Goal: Use online tool/utility: Utilize a website feature to perform a specific function

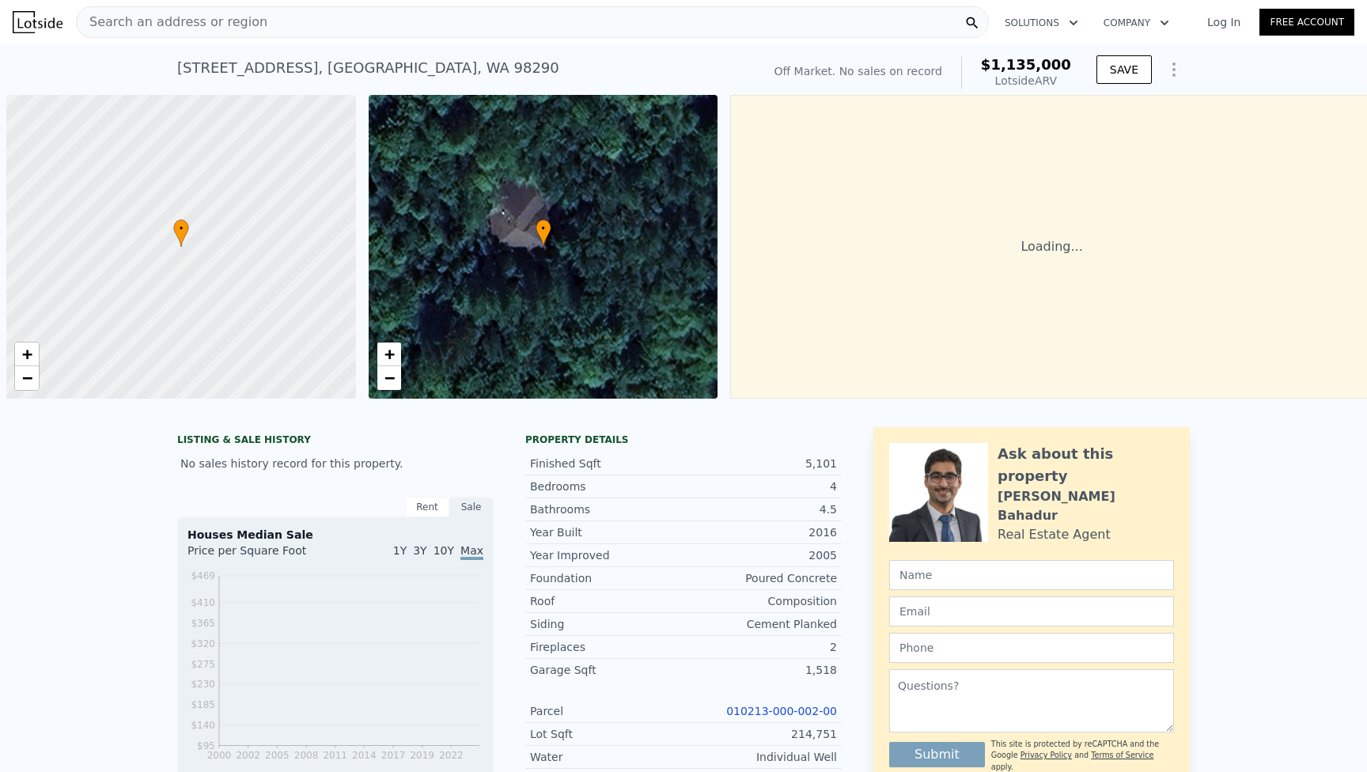
scroll to position [0, 6]
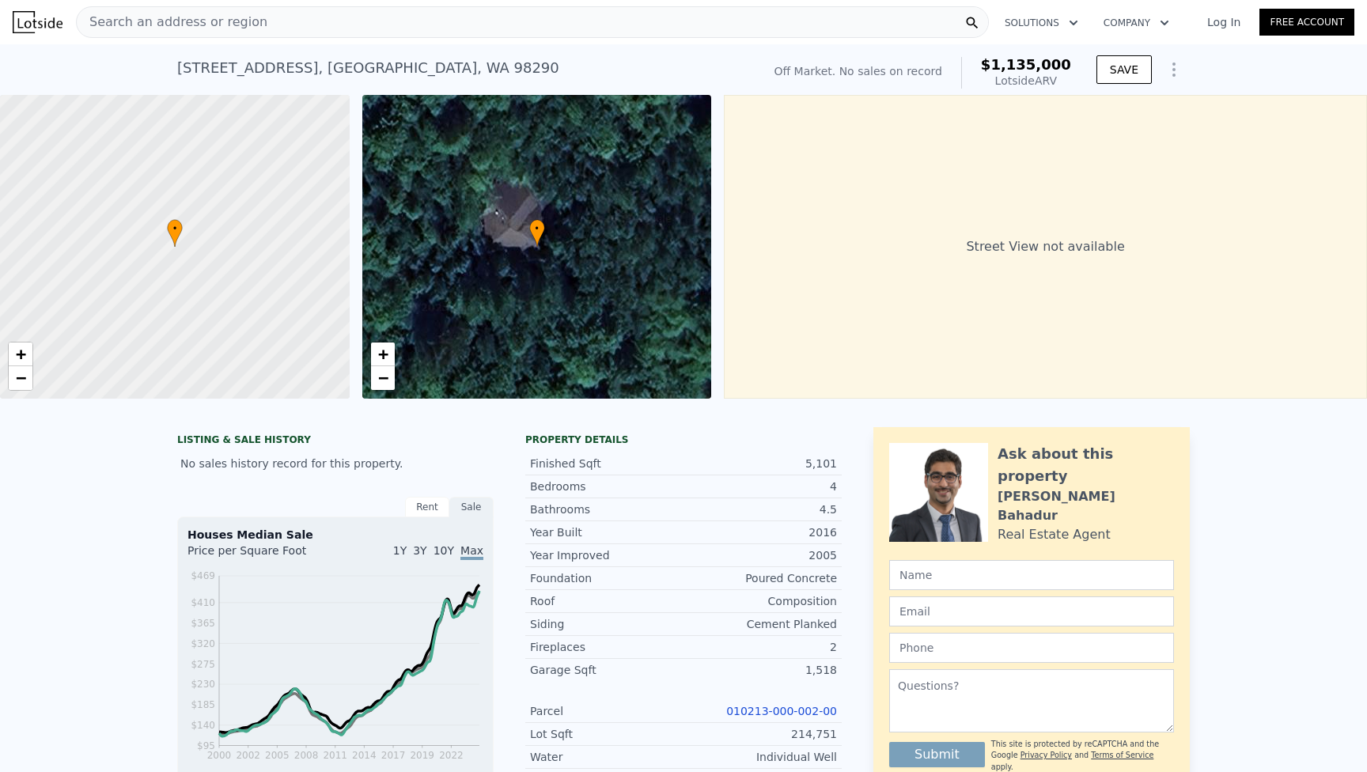
click at [669, 19] on div "Search an address or region" at bounding box center [532, 22] width 913 height 32
click at [1284, 78] on div "20102 9th St NE , Snohomish County , WA 98290 No sales on record (~ARV $1.135m …" at bounding box center [683, 69] width 1367 height 51
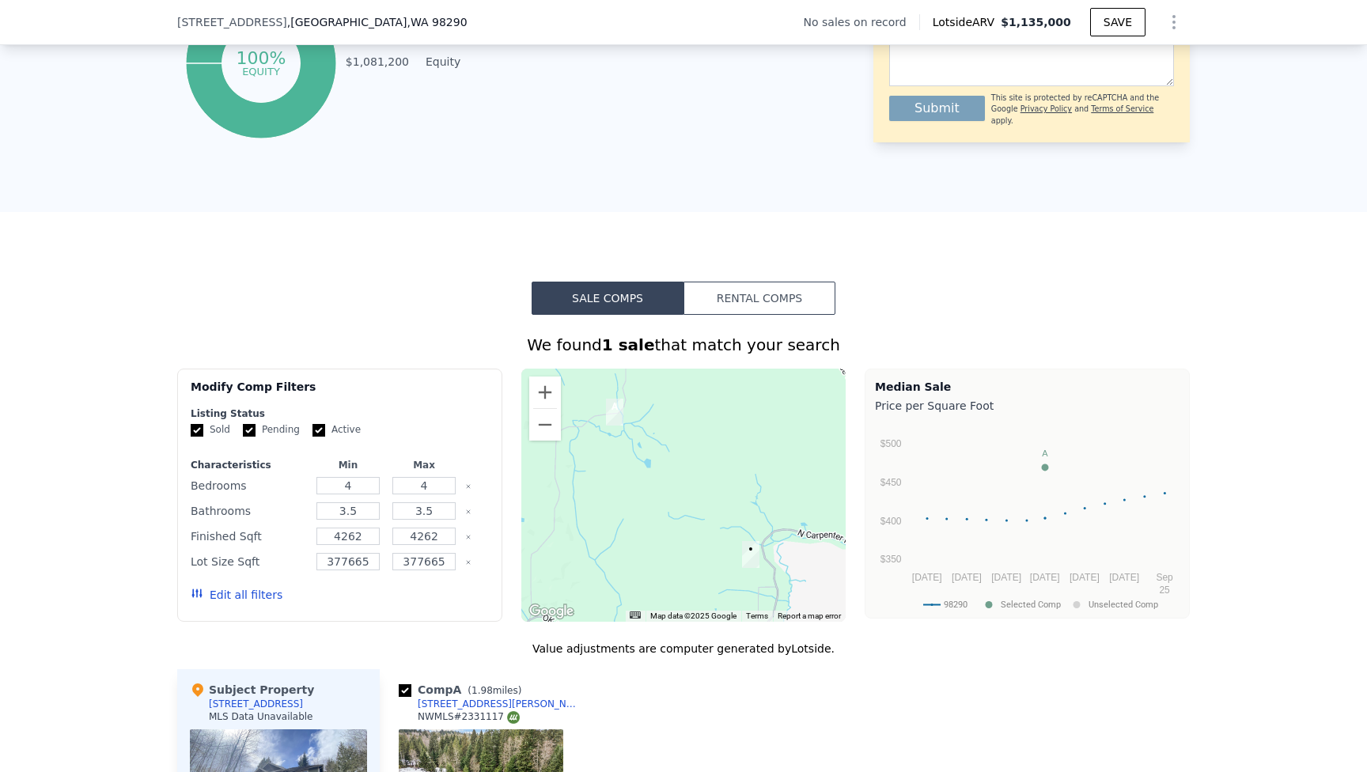
scroll to position [921, 0]
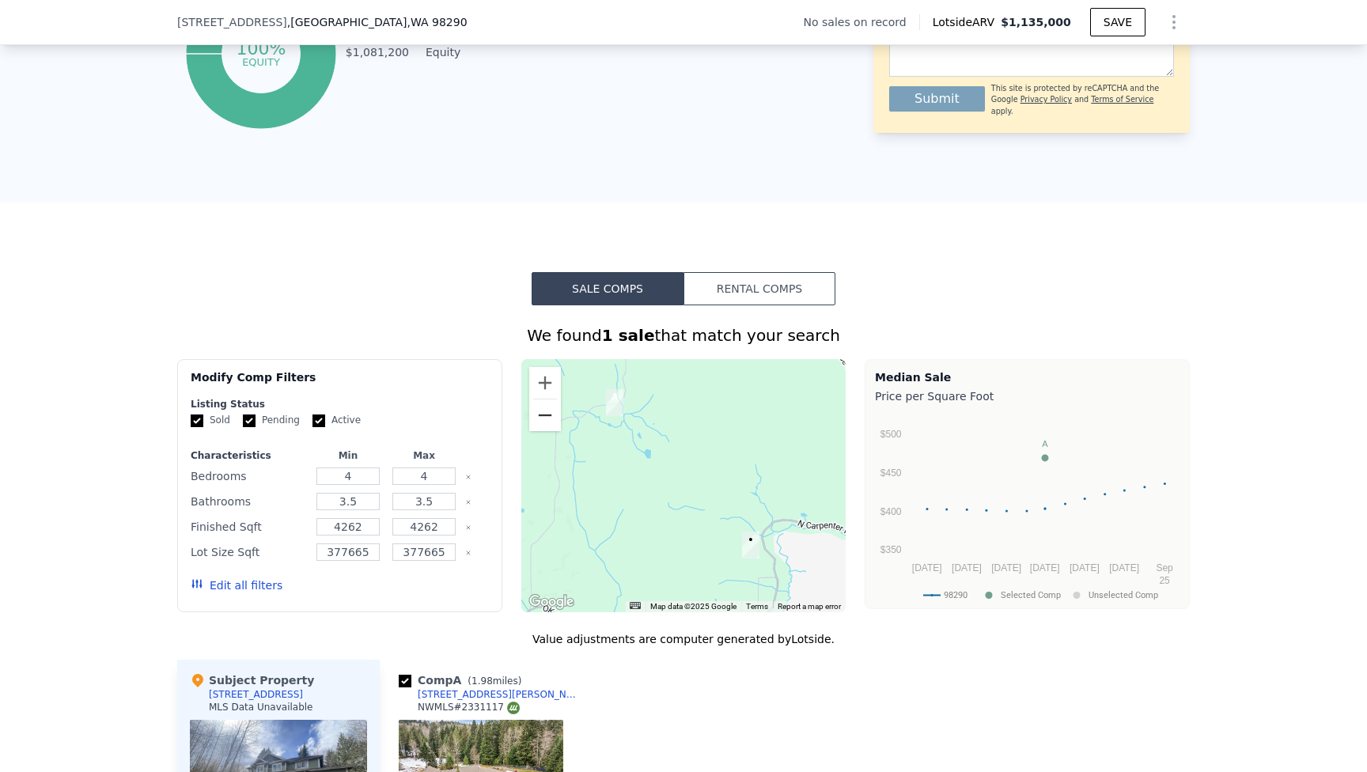
click at [552, 417] on button "Zoom out" at bounding box center [545, 416] width 32 height 32
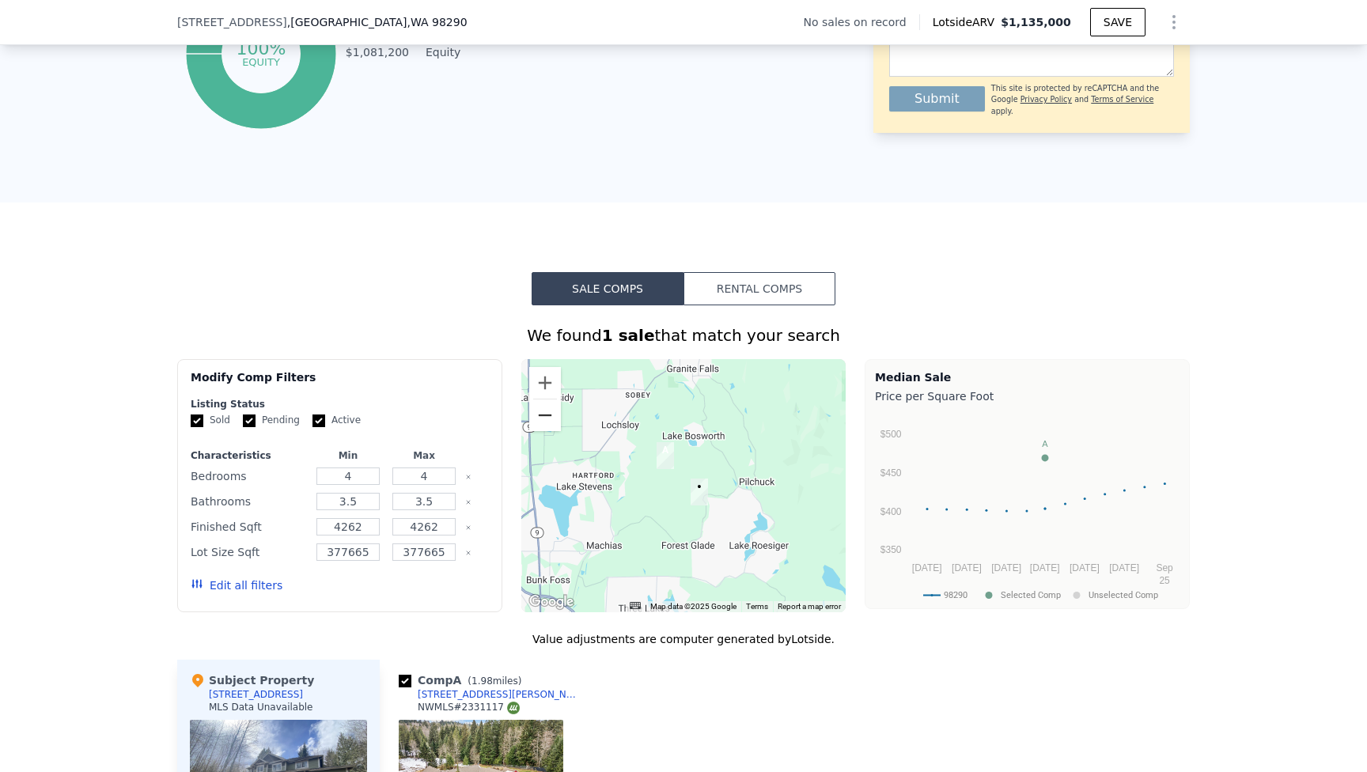
click at [552, 417] on button "Zoom out" at bounding box center [545, 416] width 32 height 32
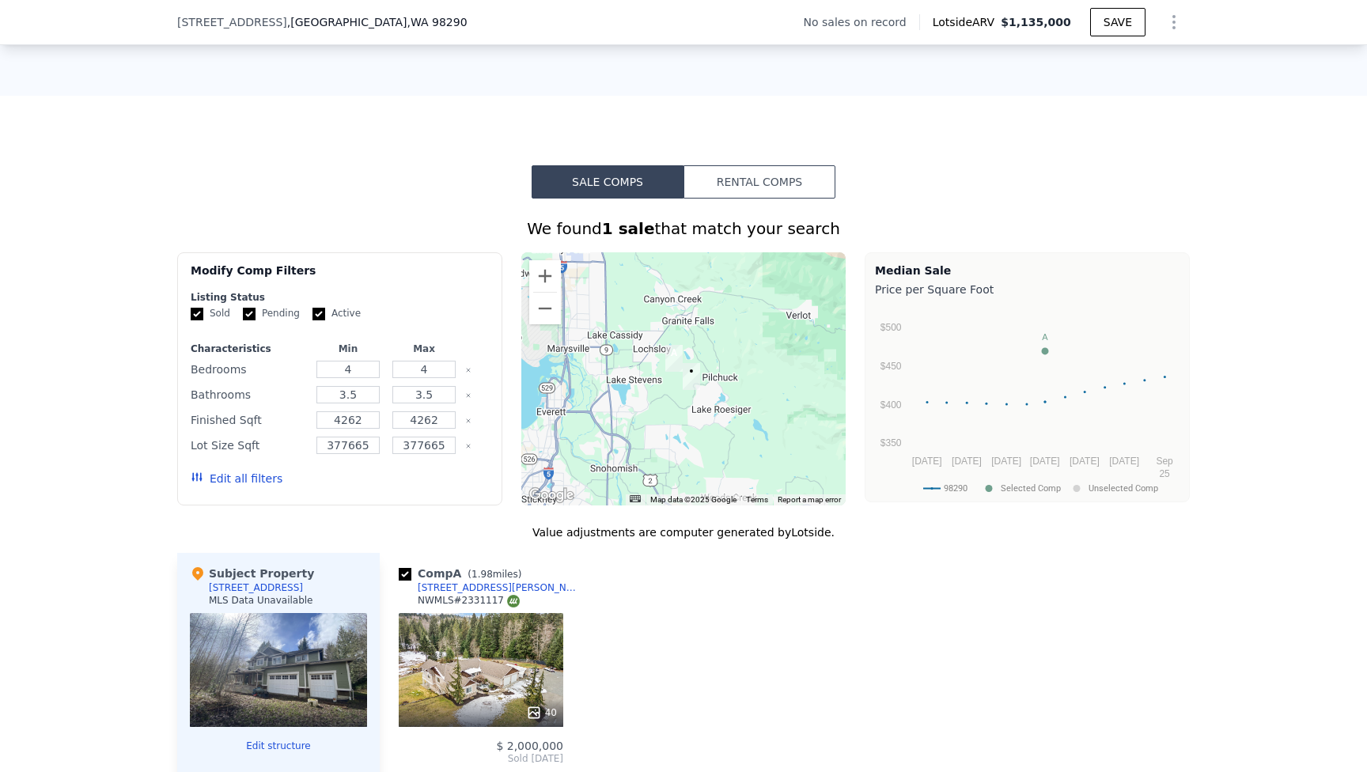
scroll to position [1030, 0]
click at [241, 469] on button "Edit all filters" at bounding box center [237, 477] width 92 height 16
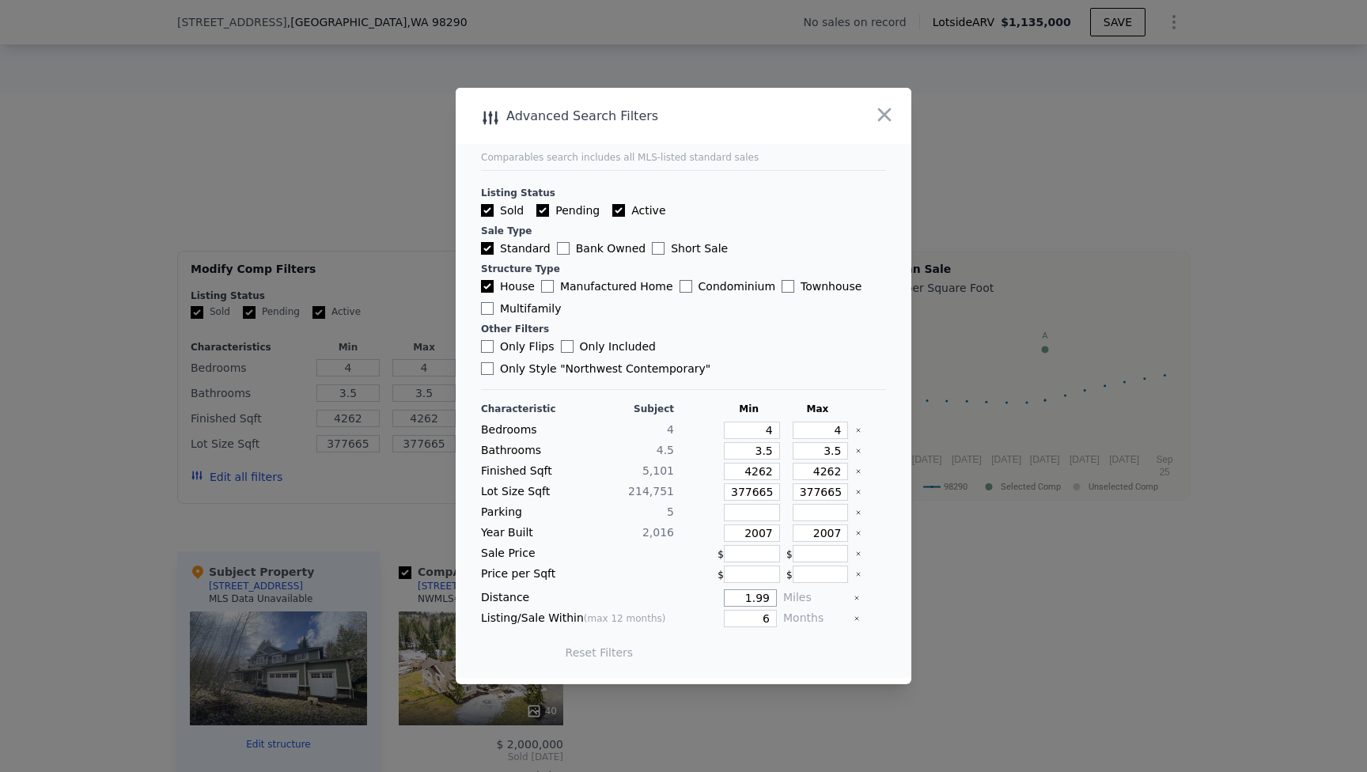
click at [755, 592] on input "1.99" at bounding box center [750, 598] width 53 height 17
type input "5"
click at [745, 642] on button "Update Search" at bounding box center [771, 653] width 119 height 22
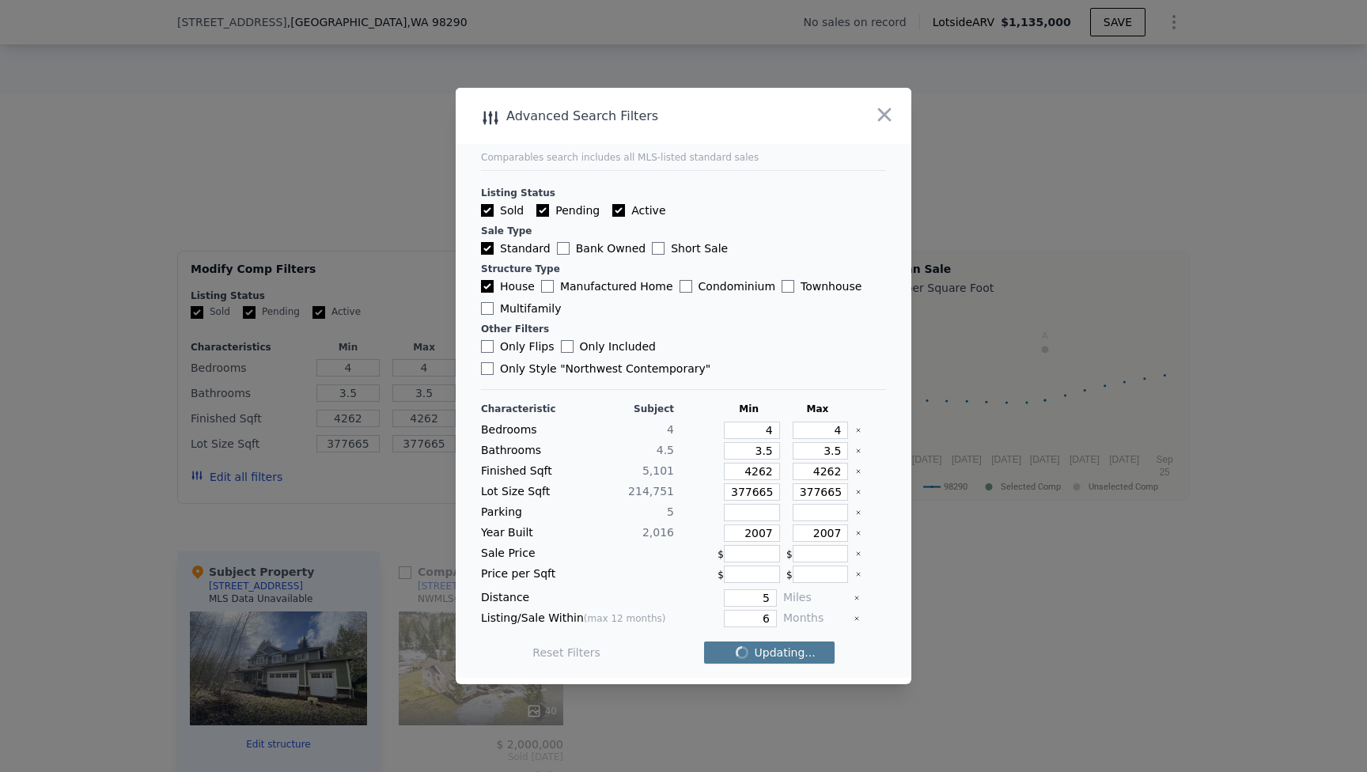
checkbox input "false"
click at [889, 121] on icon "button" at bounding box center [884, 114] width 13 height 13
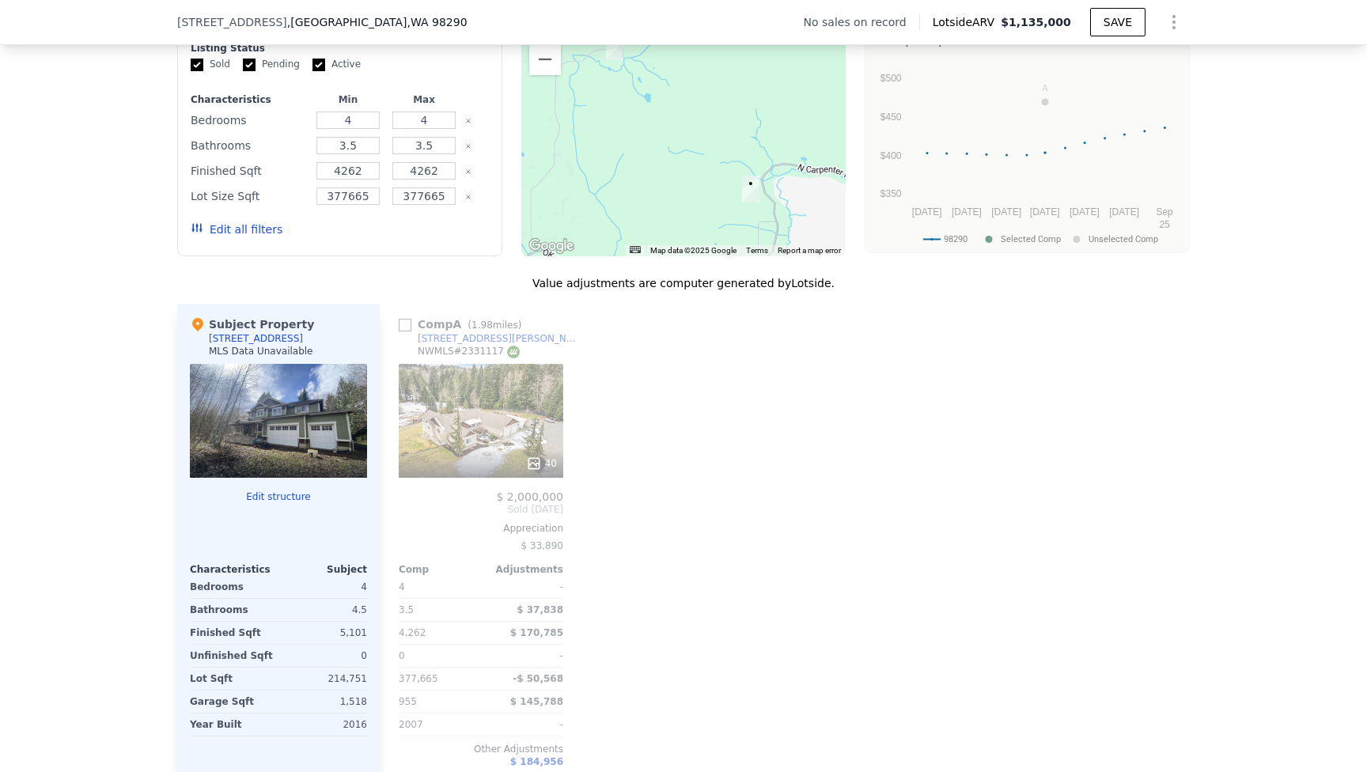
scroll to position [1254, 0]
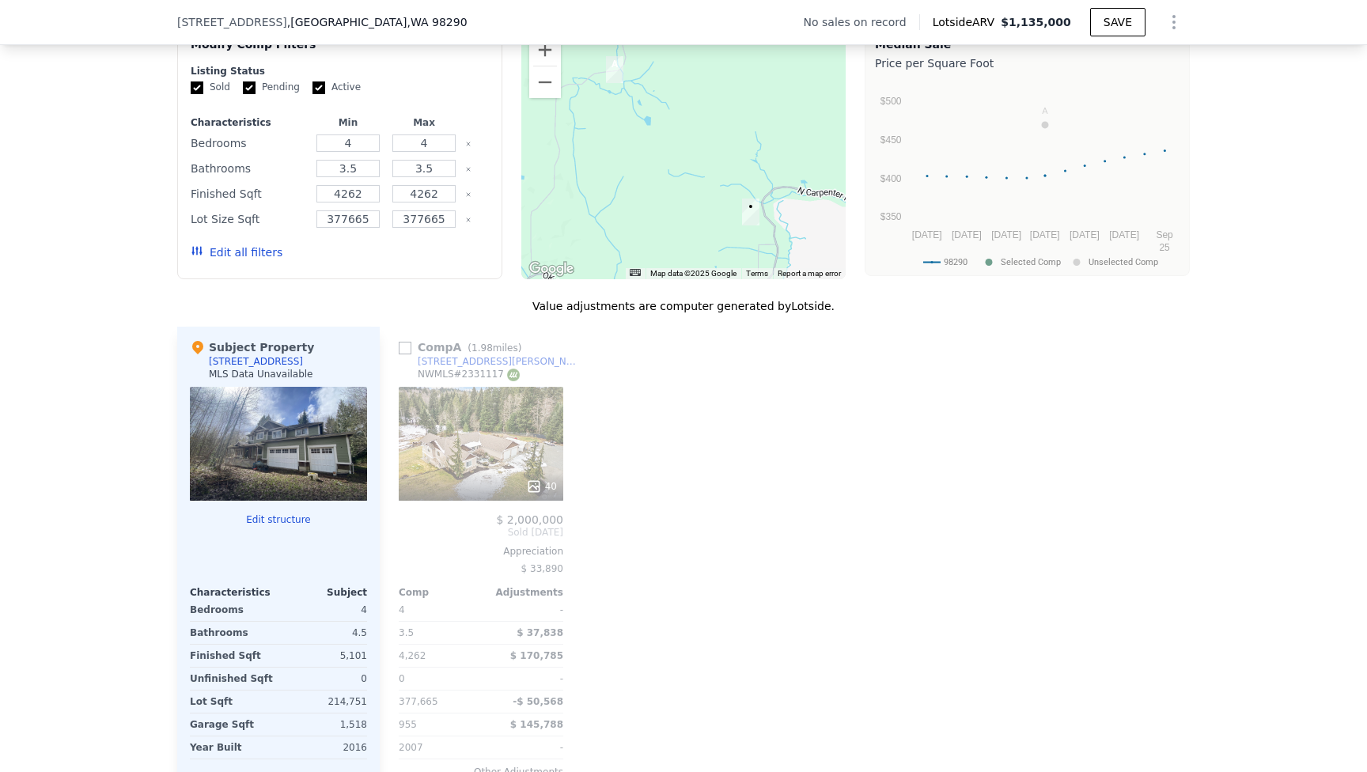
click at [548, 434] on div "40" at bounding box center [481, 444] width 165 height 114
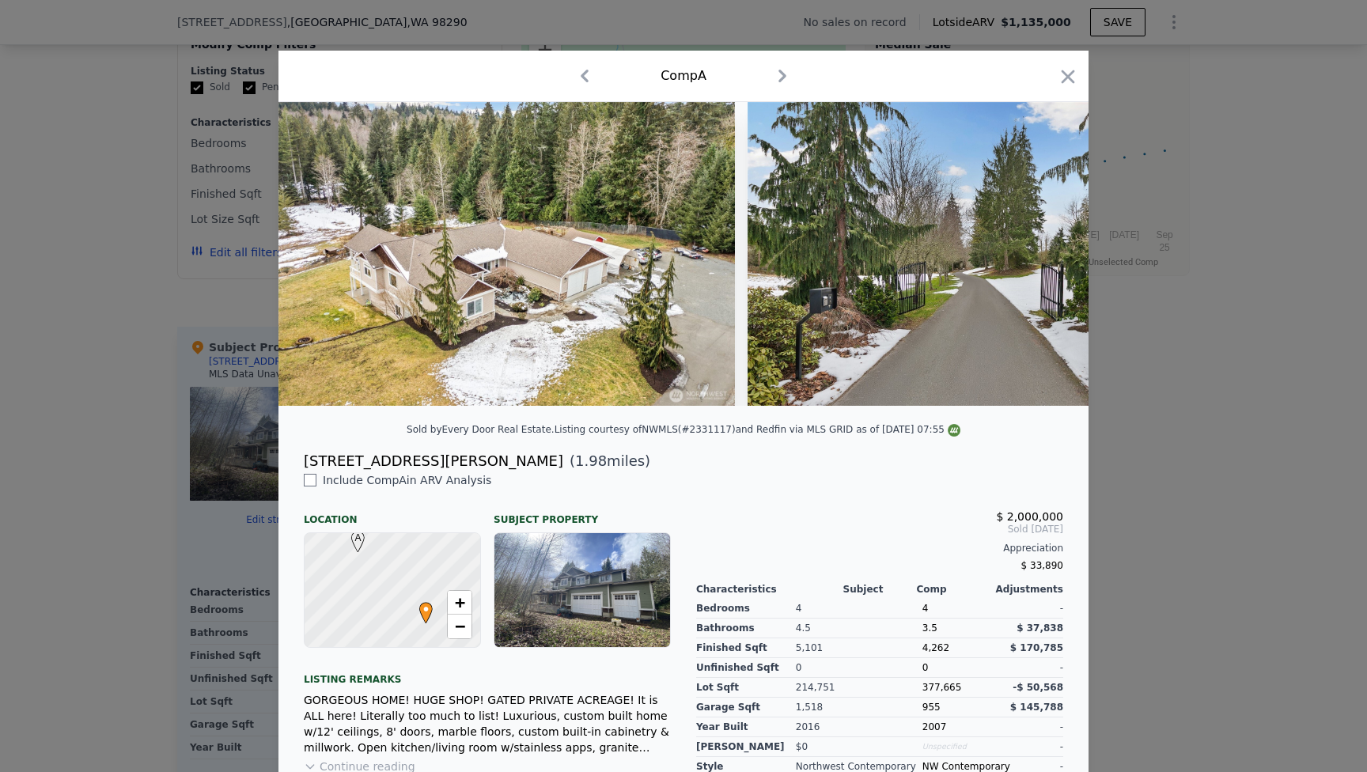
click at [621, 288] on img at bounding box center [507, 254] width 457 height 304
click at [603, 267] on img at bounding box center [507, 254] width 457 height 304
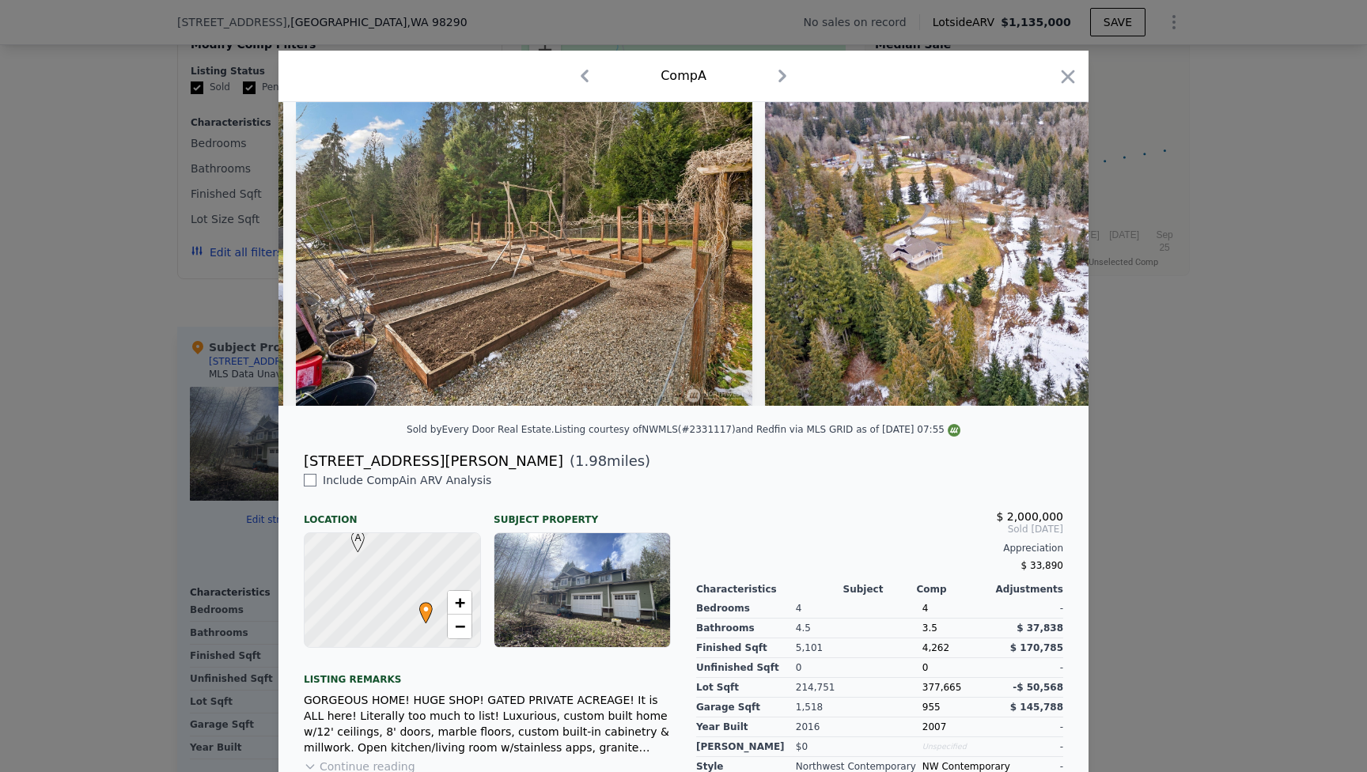
scroll to position [0, 17828]
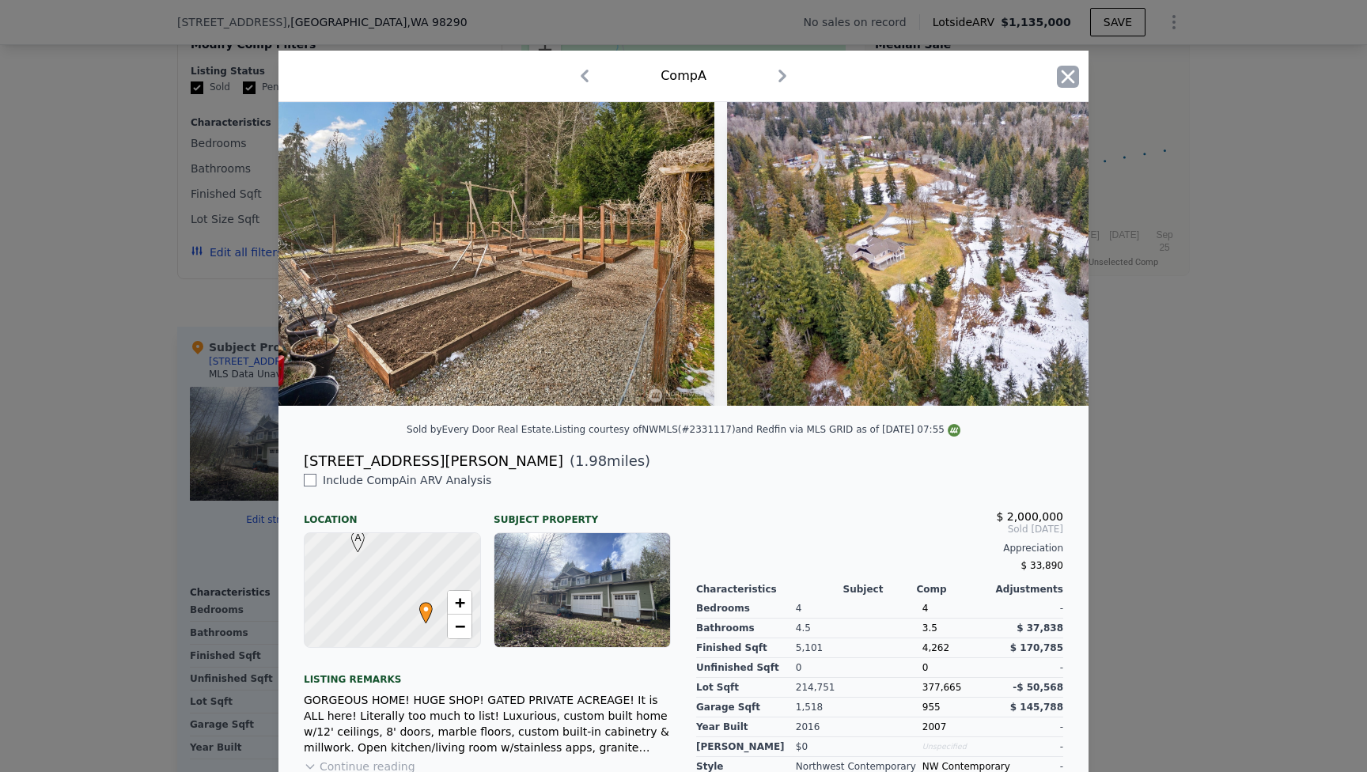
click at [1062, 74] on icon "button" at bounding box center [1068, 77] width 22 height 22
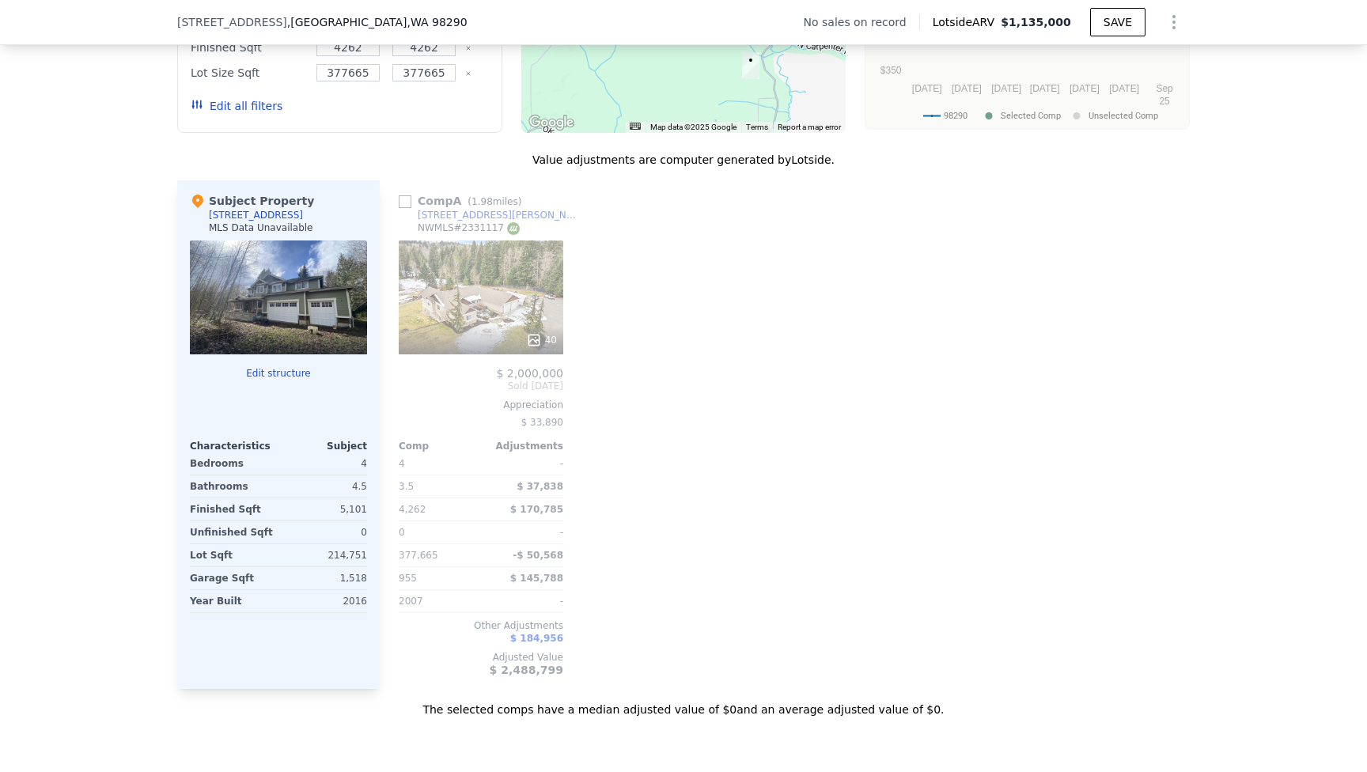
scroll to position [1394, 0]
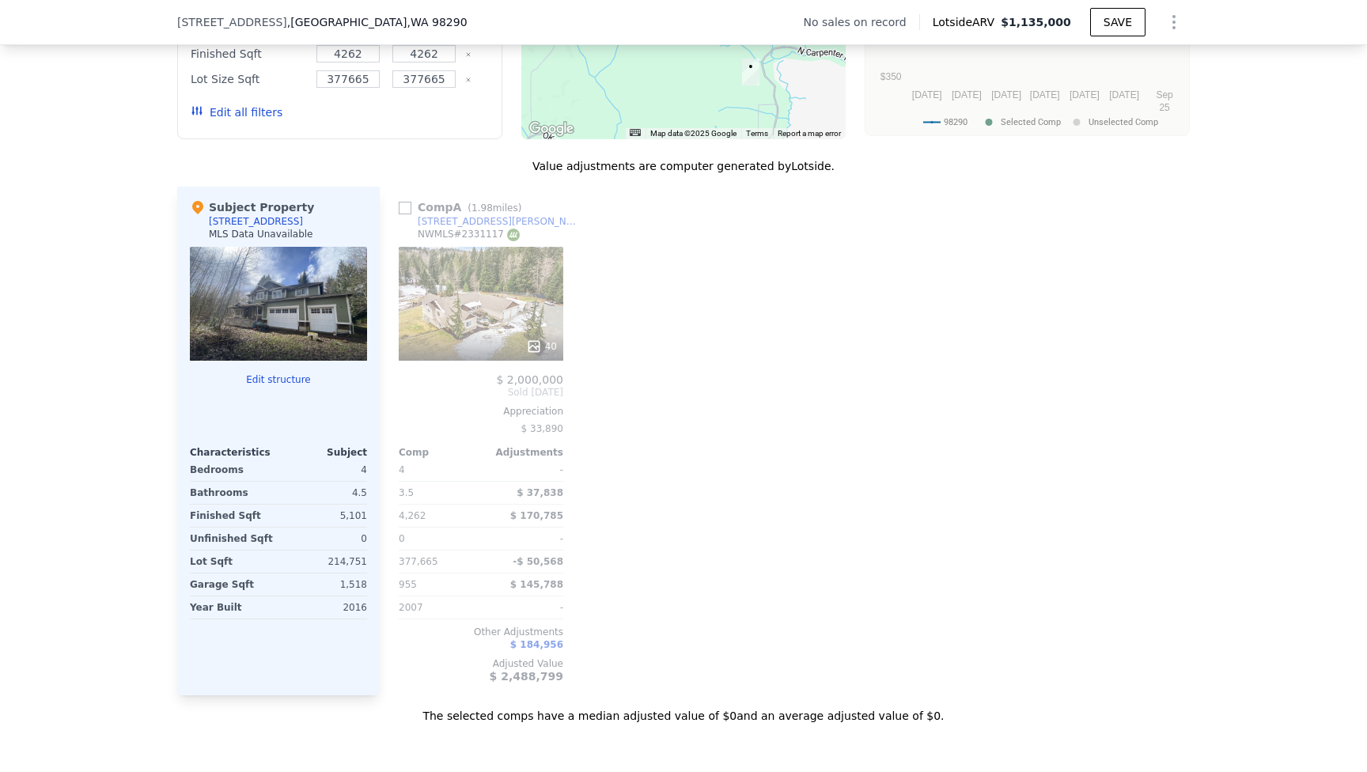
click at [476, 246] on div "Comp A ( 1.98 miles) 3505 Newberg Rd NWMLS # 2331117" at bounding box center [481, 222] width 165 height 47
click at [482, 226] on div "[STREET_ADDRESS][PERSON_NAME]" at bounding box center [500, 221] width 165 height 13
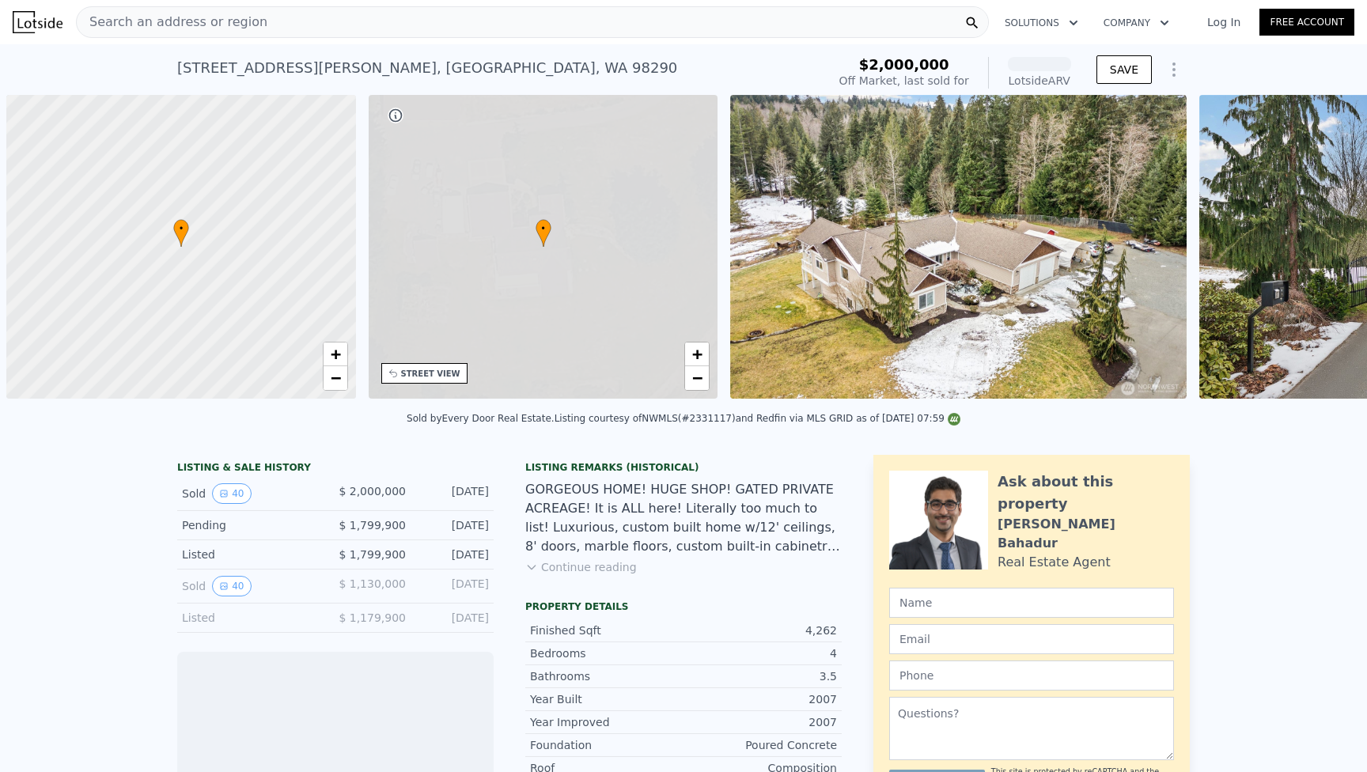
scroll to position [0, 6]
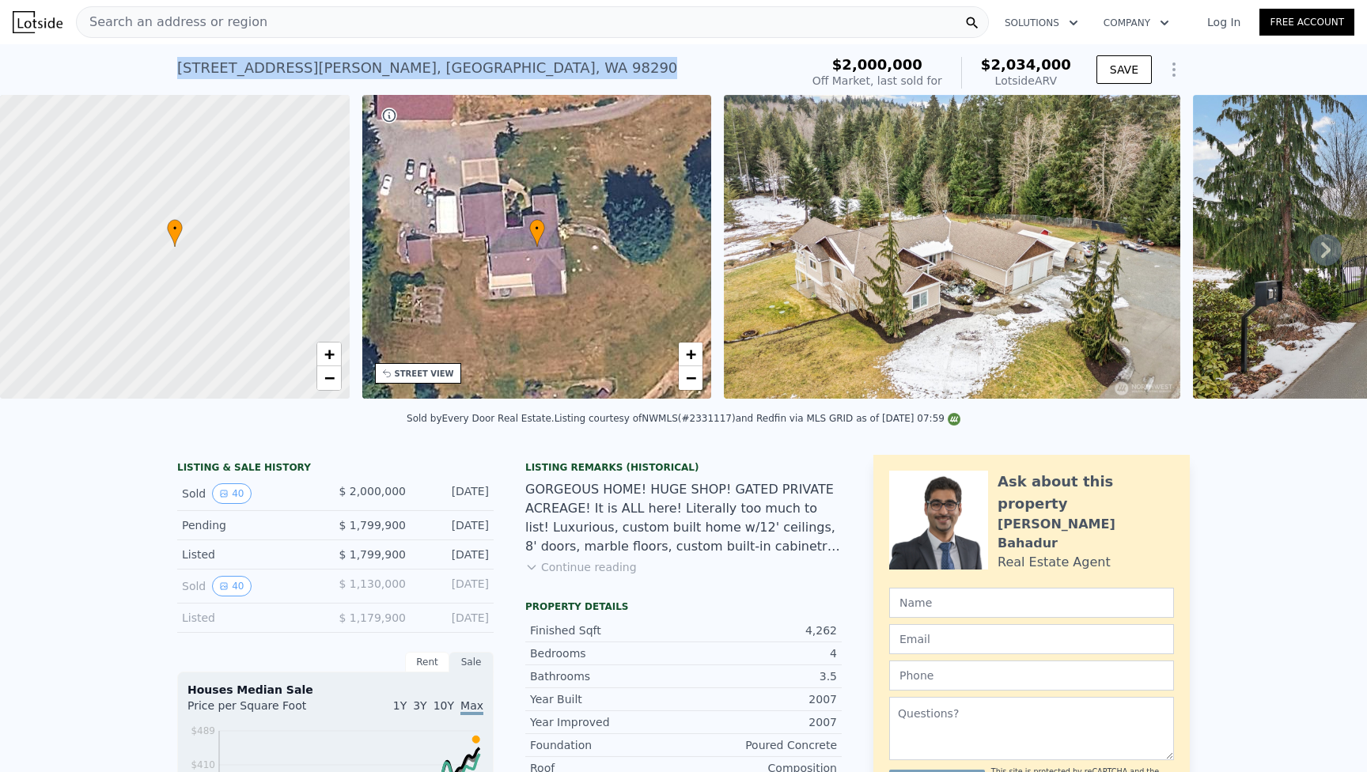
drag, startPoint x: 514, startPoint y: 63, endPoint x: 177, endPoint y: 63, distance: 337.1
click at [177, 63] on div "[STREET_ADDRESS][PERSON_NAME] Sold [DATE] for $2m (~ARV $2.034m )" at bounding box center [485, 73] width 616 height 44
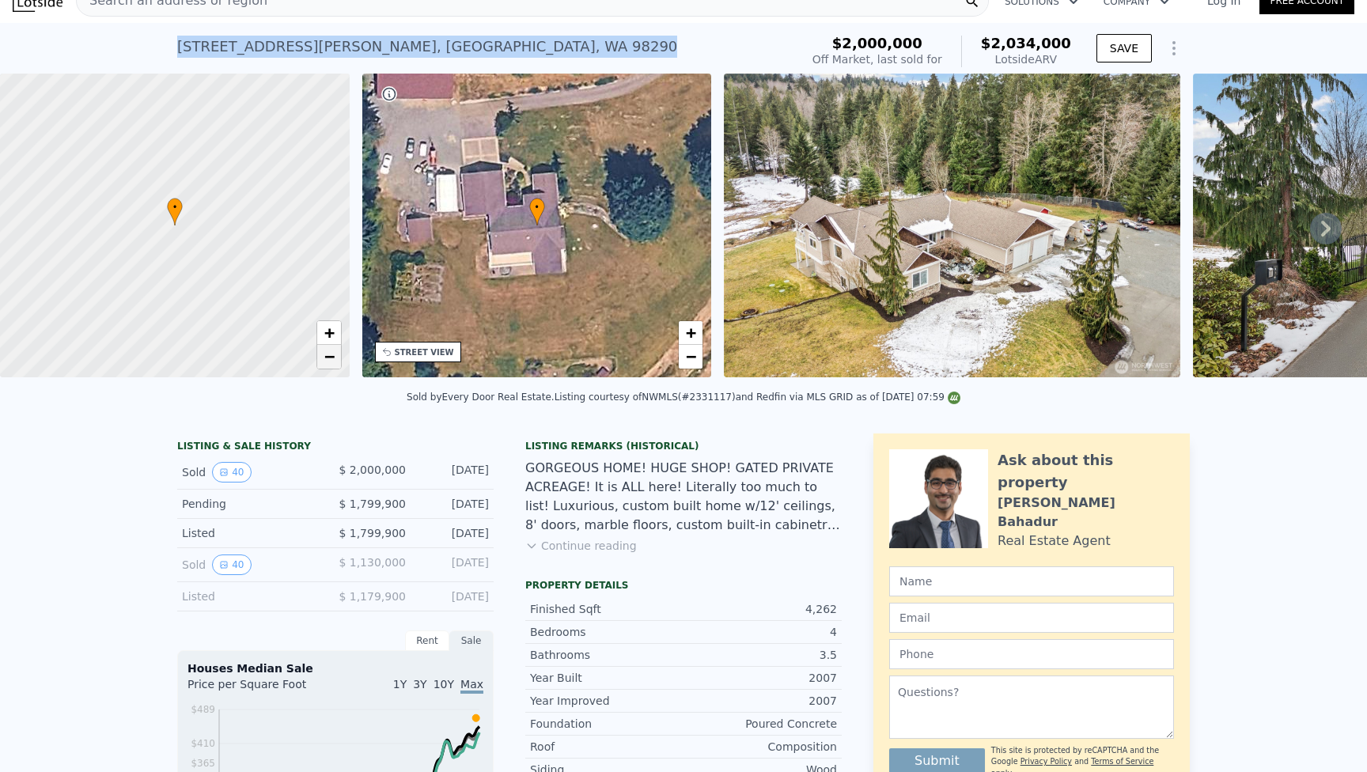
click at [327, 359] on span "−" at bounding box center [329, 357] width 10 height 20
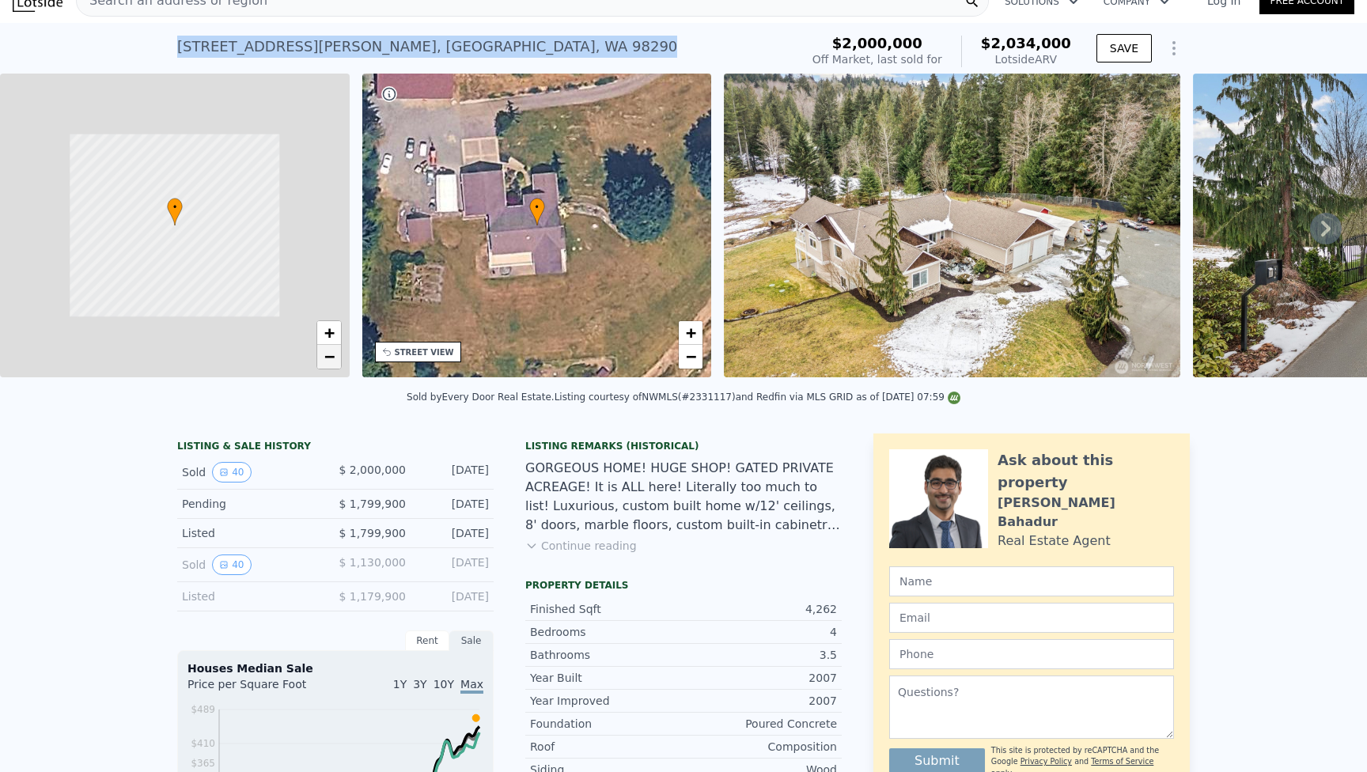
click at [327, 359] on span "−" at bounding box center [329, 357] width 10 height 20
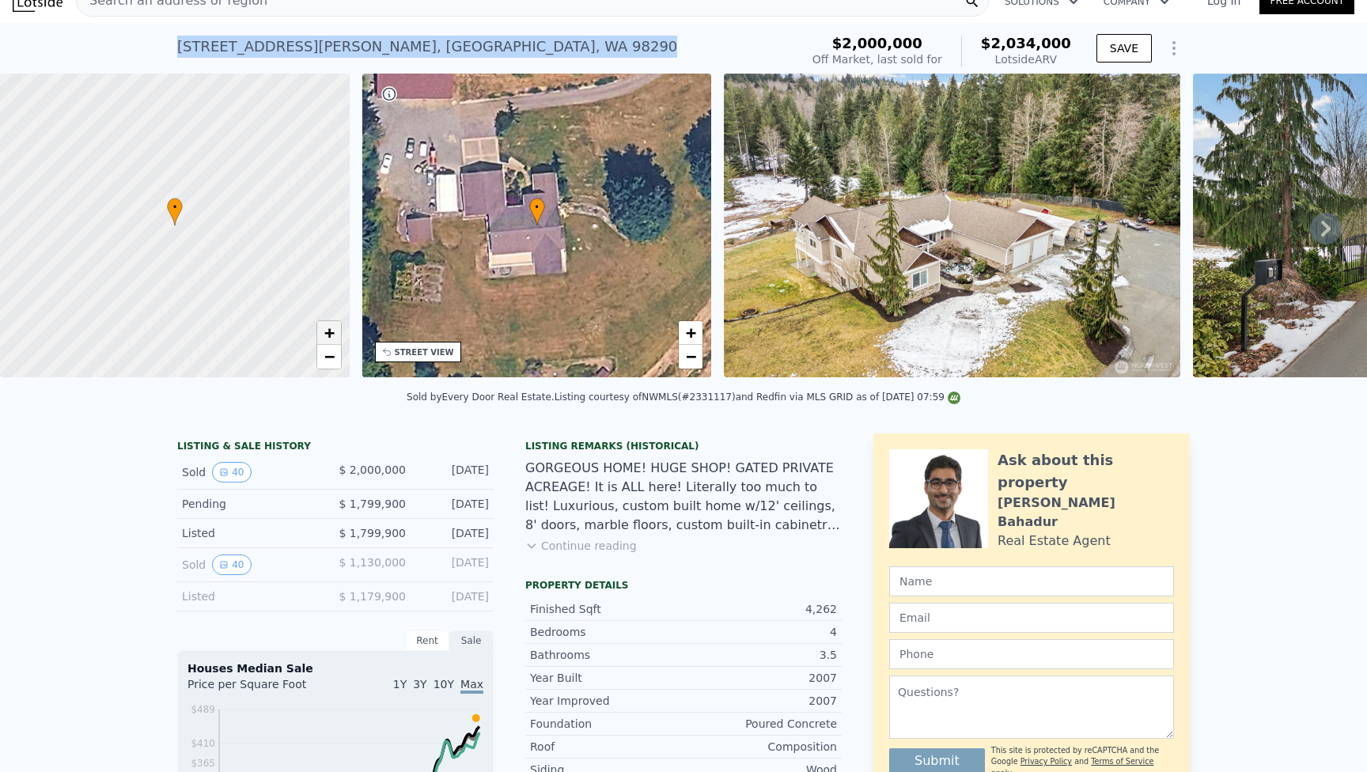
click at [337, 336] on link "+" at bounding box center [329, 333] width 24 height 24
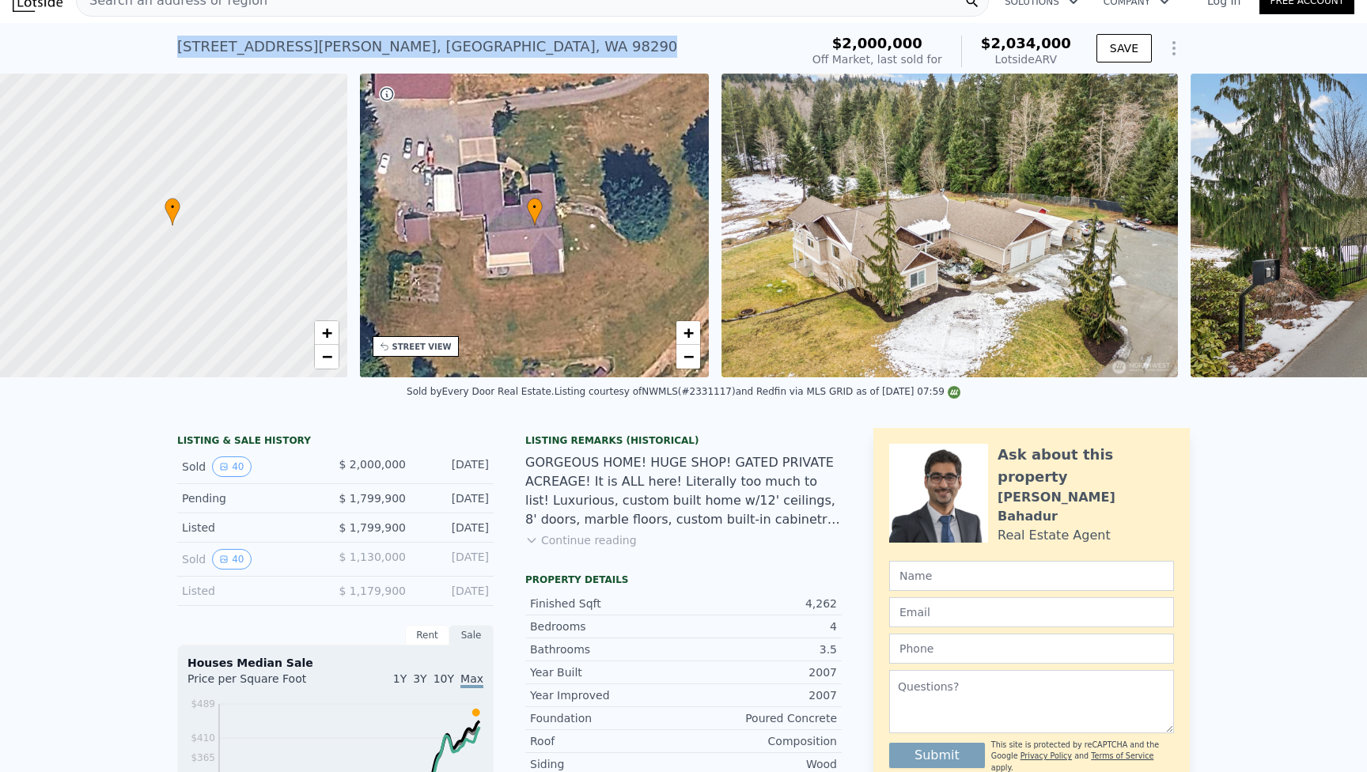
scroll to position [0, 6]
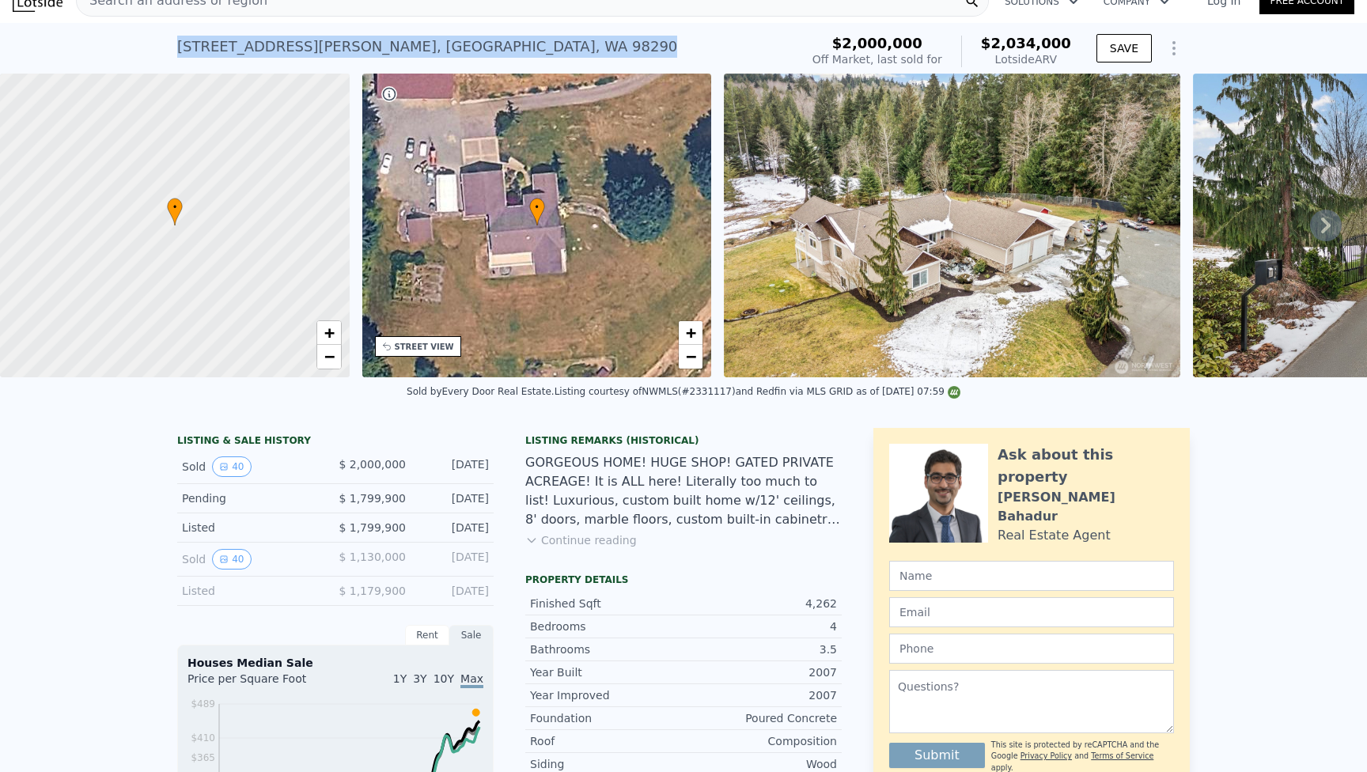
click at [557, 534] on button "Continue reading" at bounding box center [581, 541] width 112 height 16
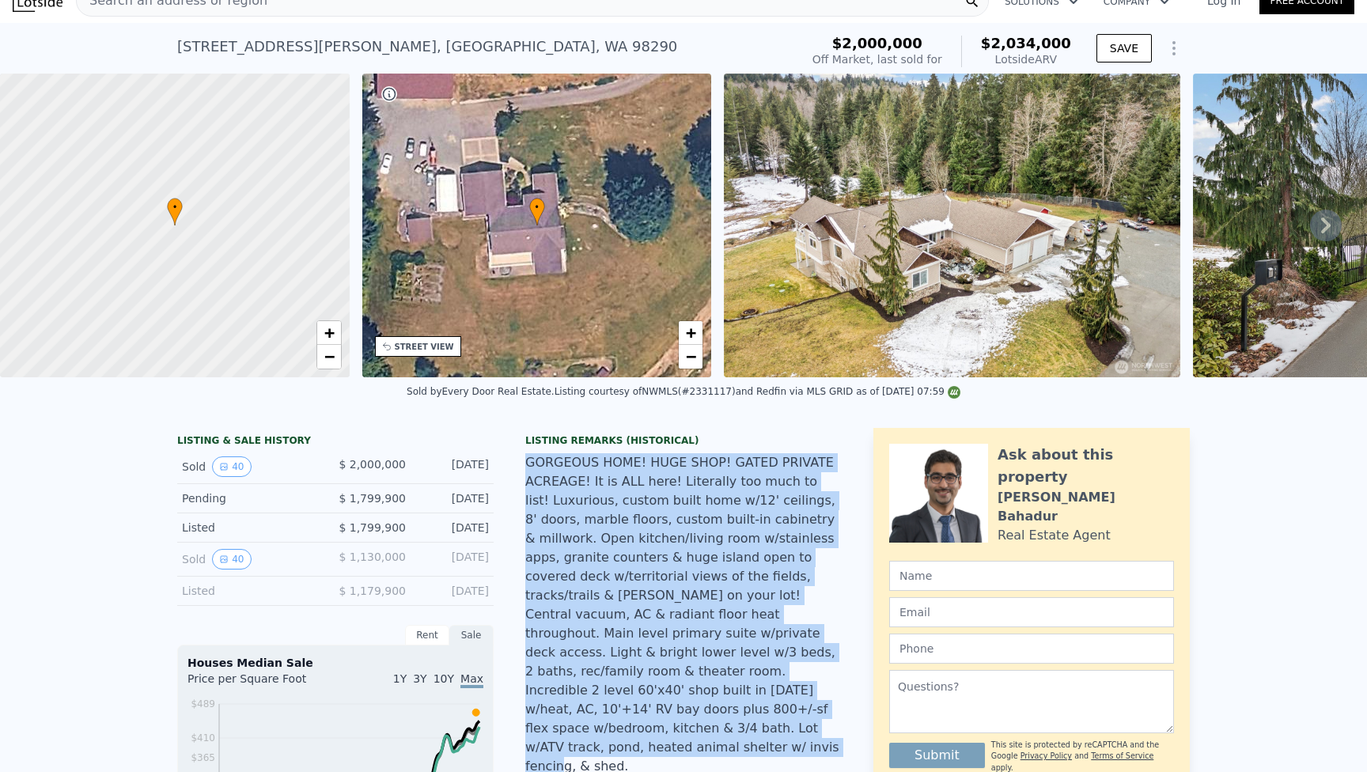
drag, startPoint x: 688, startPoint y: 727, endPoint x: 527, endPoint y: 466, distance: 306.6
click at [527, 466] on div "GORGEOUS HOME! HUGE SHOP! GATED PRIVATE ACREAGE! It is ALL here! Literally too …" at bounding box center [683, 614] width 317 height 323
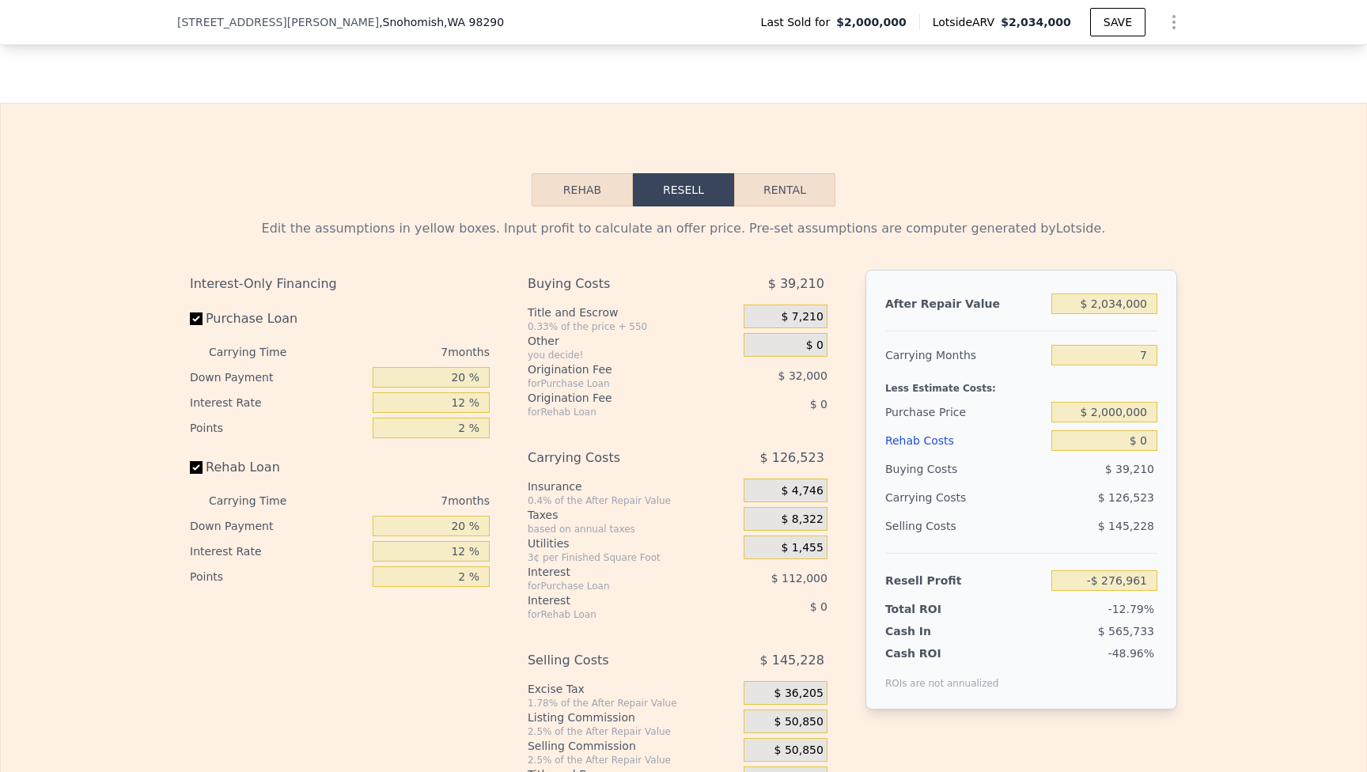
scroll to position [2415, 0]
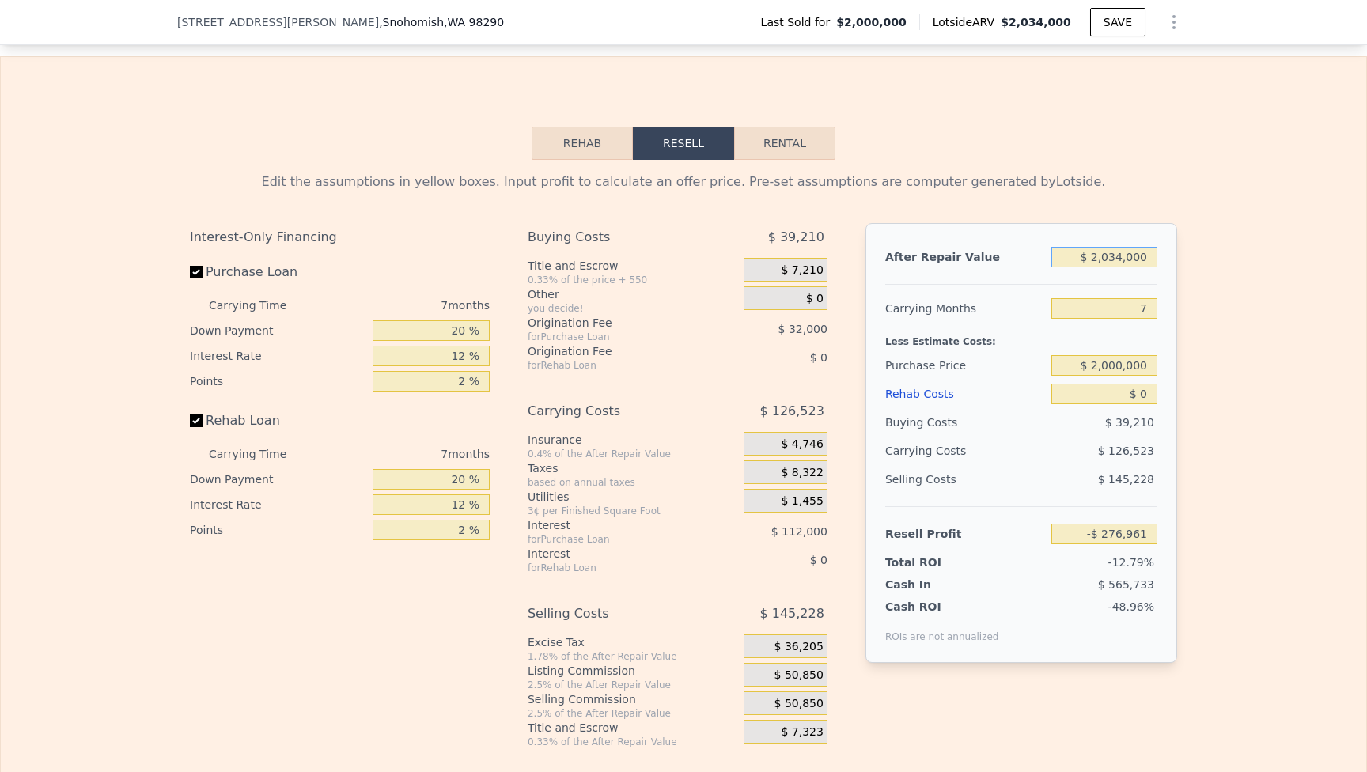
click at [1111, 247] on input "$ 2,034,000" at bounding box center [1105, 257] width 106 height 21
type input "$ 1"
type input "-$ 2,161,536"
type input "$ 16"
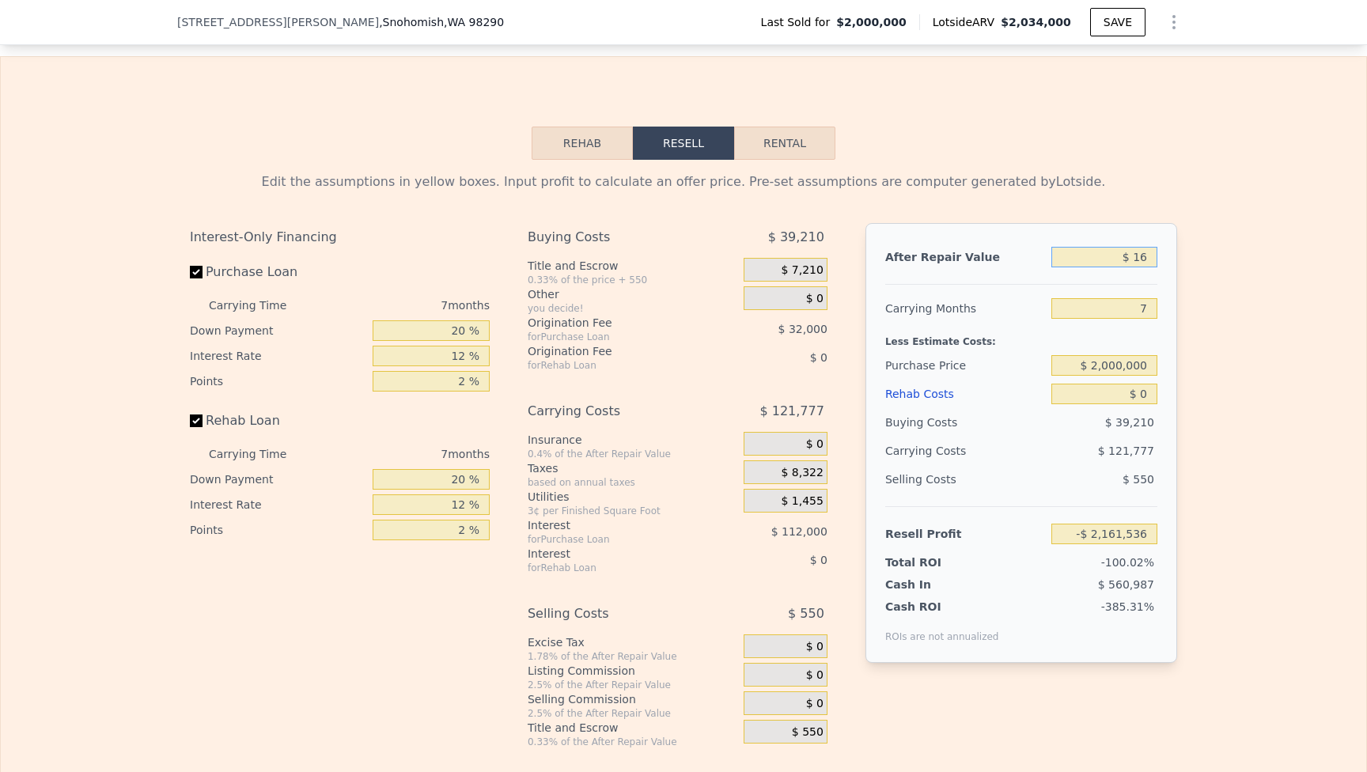
type input "-$ 2,161,521"
type input "$ 160"
type input "-$ 2,161,389"
type input "$ 1,600"
type input "-$ 2,160,054"
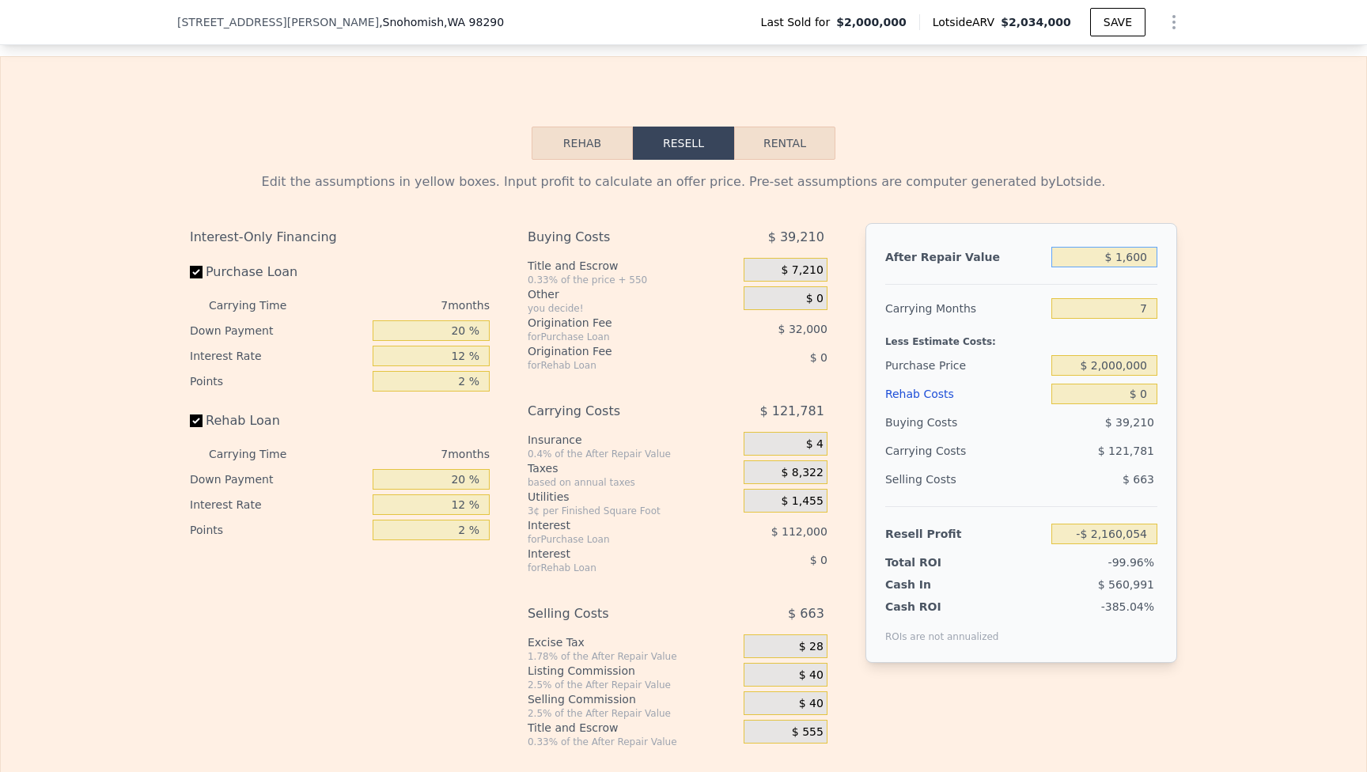
type input "$ 16,000"
type input "-$ 2,146,712"
type input "$ 160,000"
type input "-$ 2,013,291"
type input "$ 1,600,000"
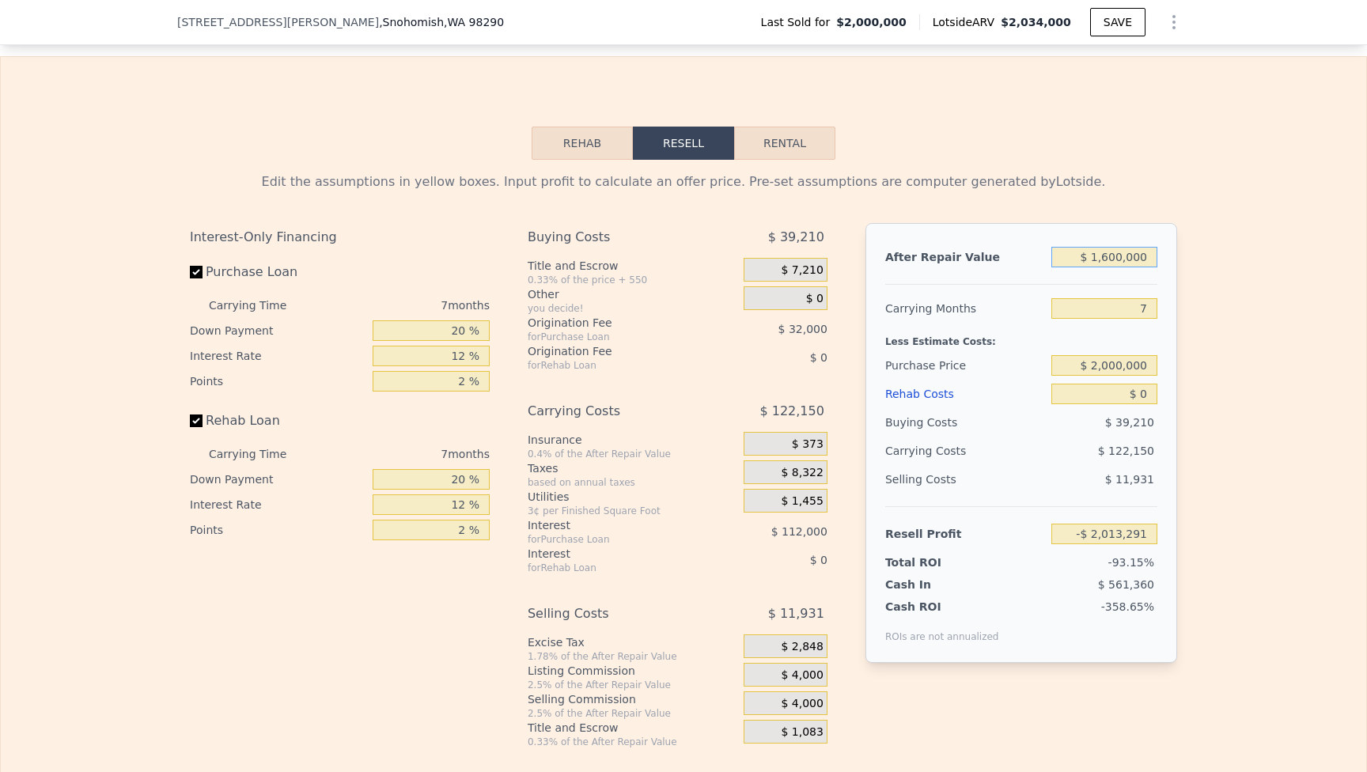
type input "-$ 679,078"
click at [1114, 384] on input "$ 0" at bounding box center [1105, 394] width 106 height 21
type input "$ 250"
type input "-$ 679,346"
type input "$ 2,500"
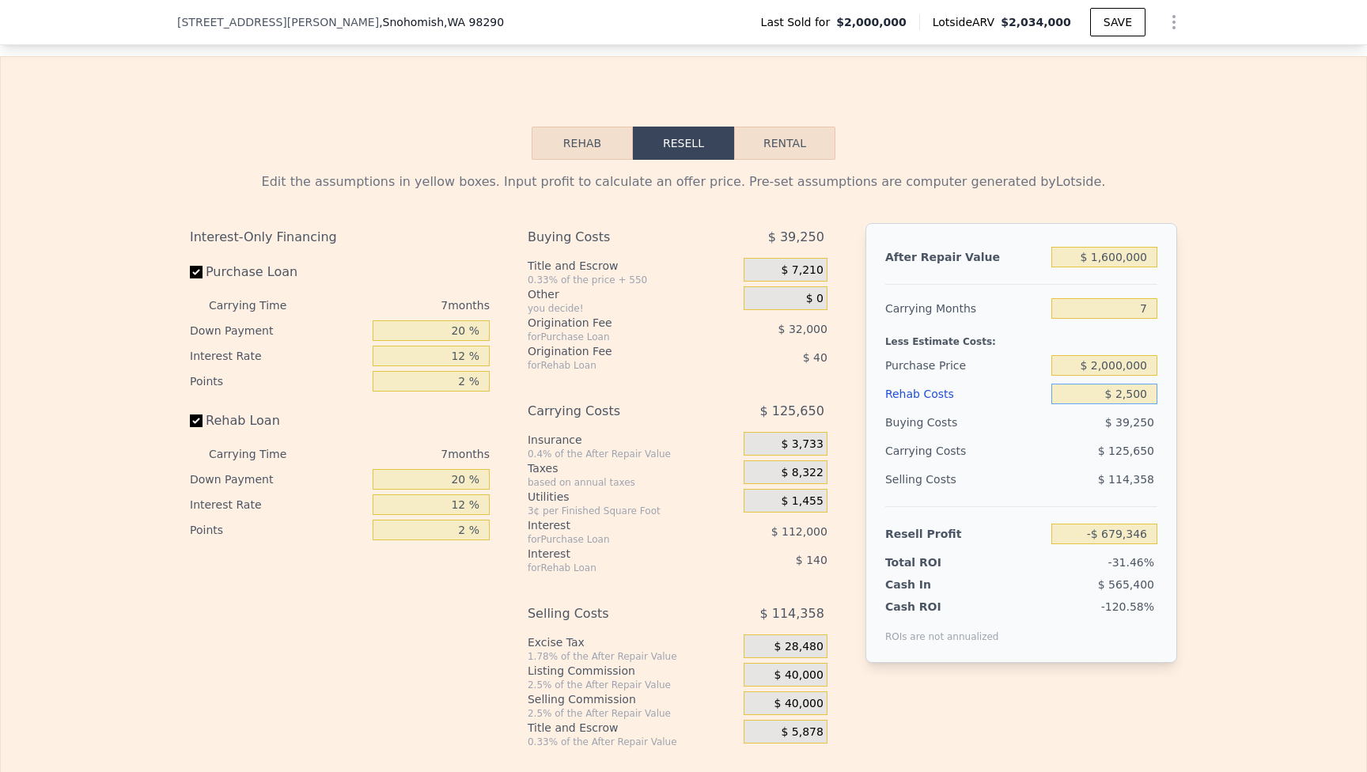
type input "-$ 681,758"
type input "$ 25,000"
type input "-$ 705,878"
type input "$ 250,000"
type input "-$ 947,078"
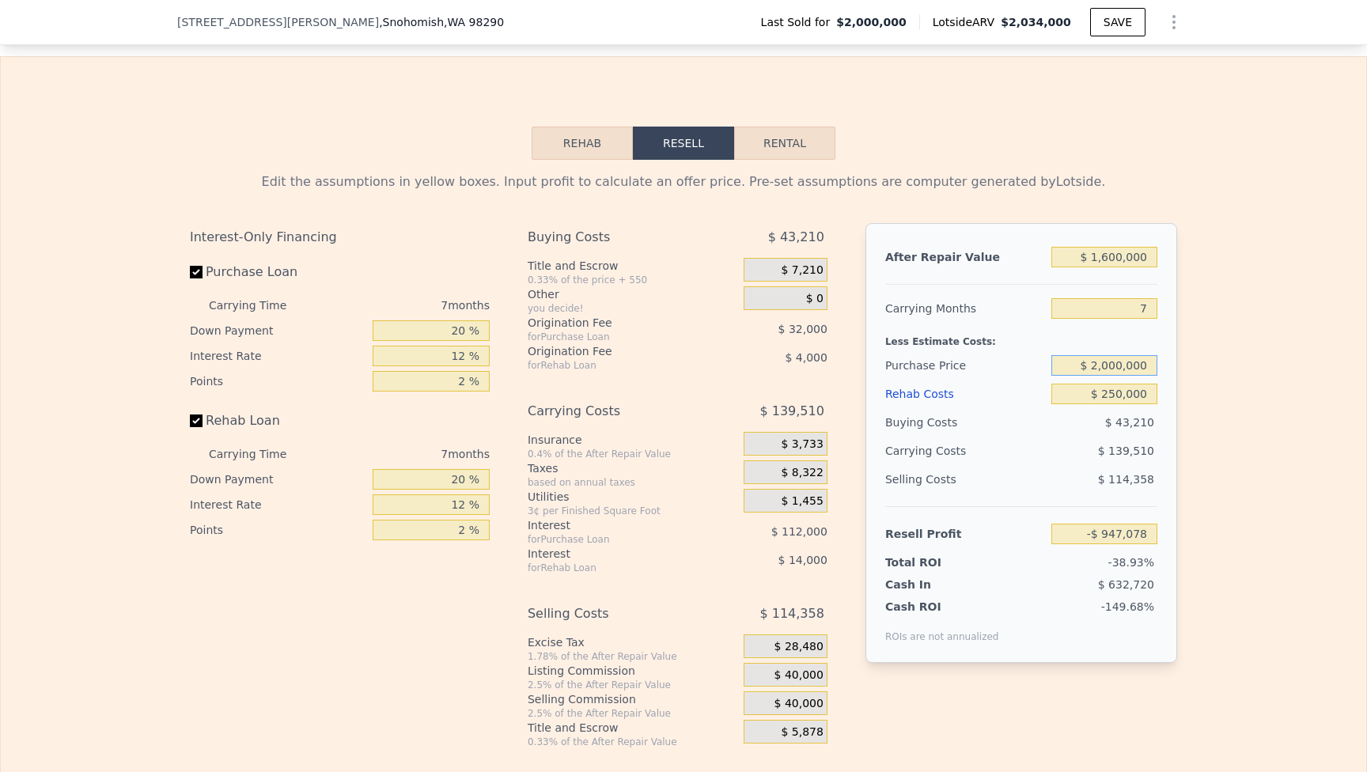
click at [1130, 355] on input "$ 2,000,000" at bounding box center [1105, 365] width 106 height 21
click at [1116, 355] on input "$ 950,000" at bounding box center [1105, 365] width 106 height 21
type input "$ 1,000,000"
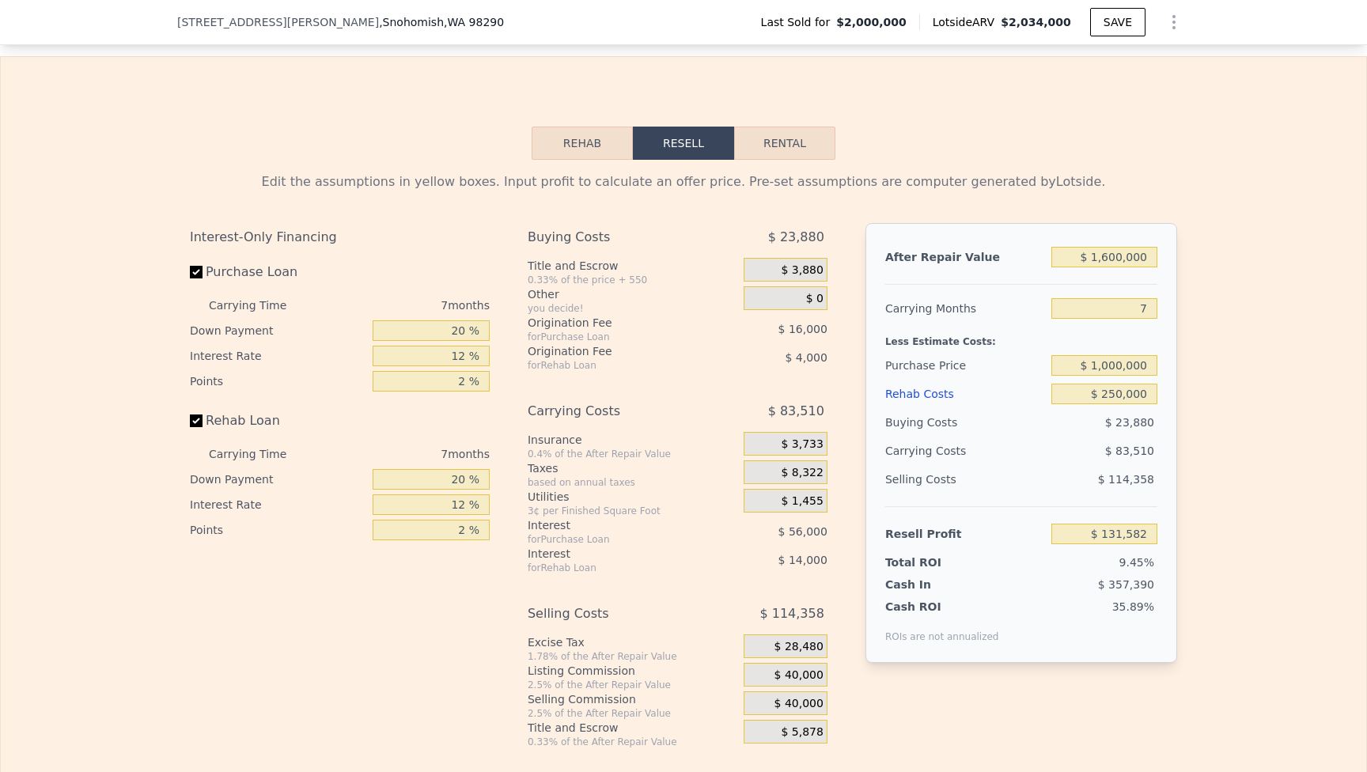
click at [1245, 324] on div "Edit the assumptions in yellow boxes. Input profit to calculate an offer price.…" at bounding box center [684, 454] width 1366 height 589
type input "$ 128,252"
click at [1142, 298] on input "7" at bounding box center [1105, 308] width 106 height 21
type input "4"
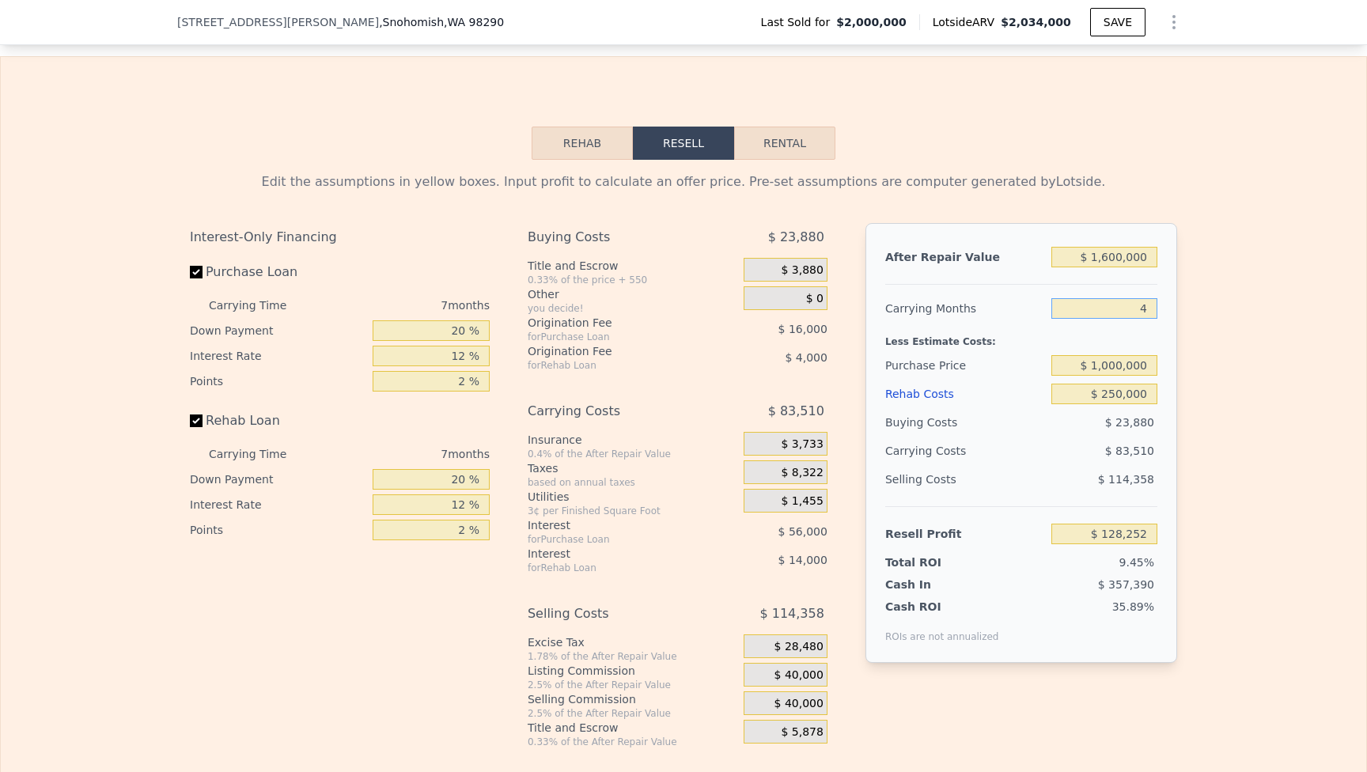
type input "$ 164,042"
type input "4"
click at [1180, 309] on div "Edit the assumptions in yellow boxes. Input profit to calculate an offer price.…" at bounding box center [683, 454] width 1013 height 589
click at [1112, 355] on input "$ 1,000,000" at bounding box center [1105, 365] width 106 height 21
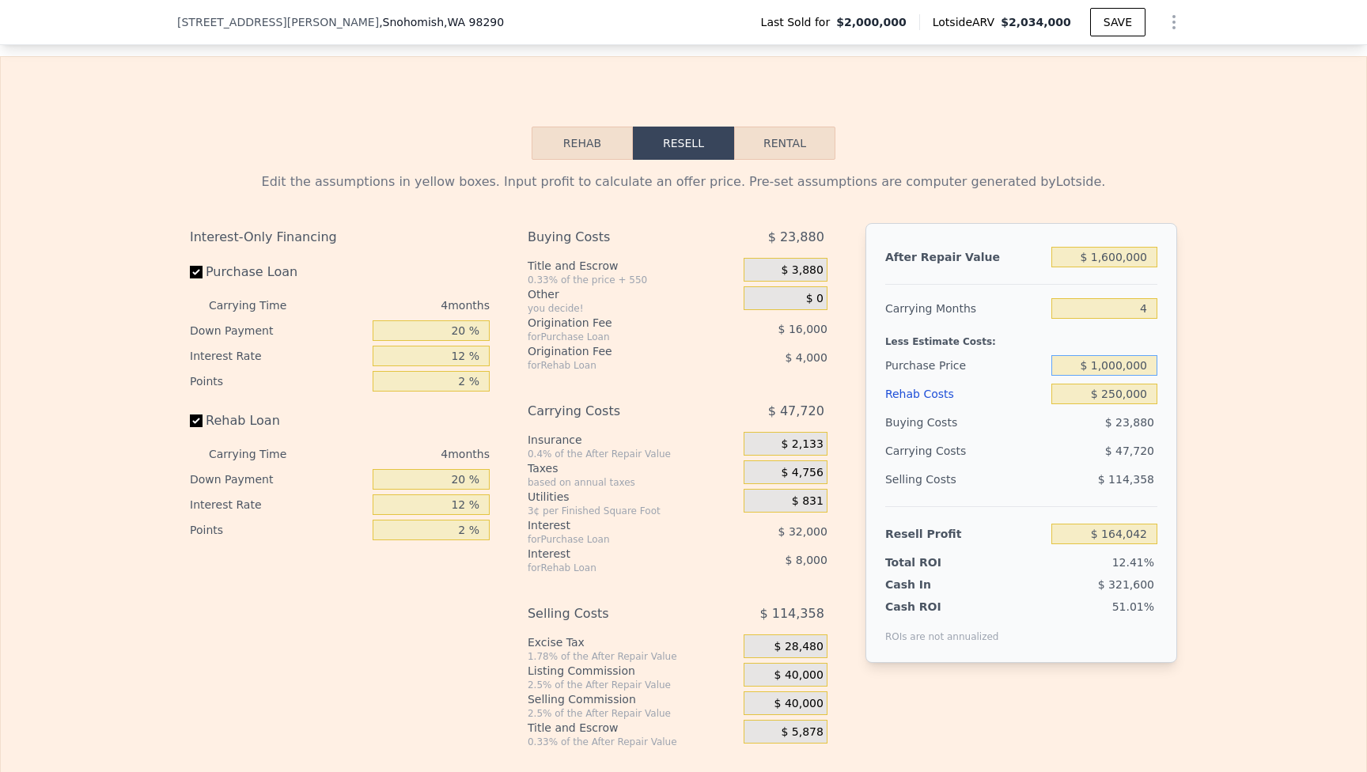
click at [1112, 355] on input "$ 1,000,000" at bounding box center [1105, 365] width 106 height 21
type input "$ 950,000"
type input "$ 216,608"
click at [1234, 332] on div "Edit the assumptions in yellow boxes. Input profit to calculate an offer price.…" at bounding box center [684, 454] width 1366 height 589
click at [1231, 339] on div "Edit the assumptions in yellow boxes. Input profit to calculate an offer price.…" at bounding box center [684, 454] width 1366 height 589
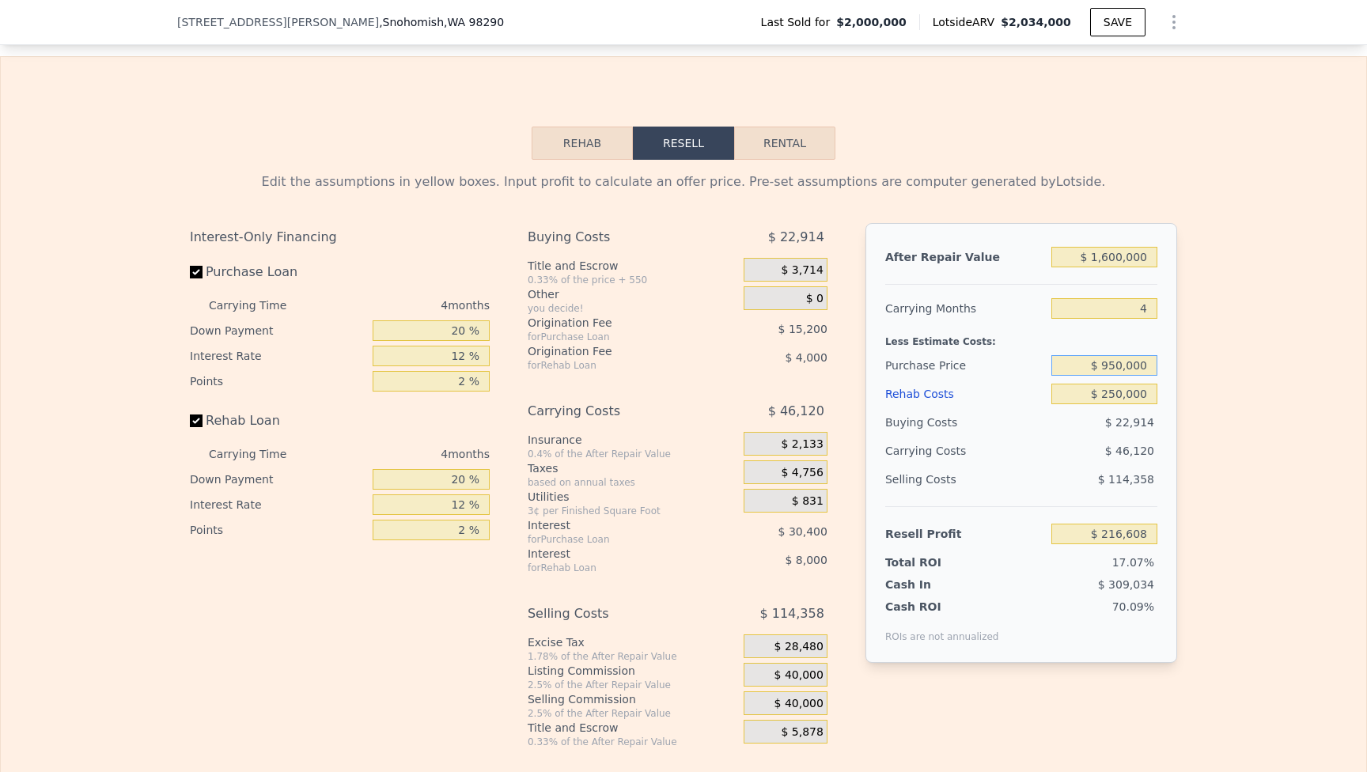
click at [1113, 355] on input "$ 950,000" at bounding box center [1105, 365] width 106 height 21
type input "$ 975,000"
type input "$ 190,325"
click at [1242, 316] on div "Edit the assumptions in yellow boxes. Input profit to calculate an offer price.…" at bounding box center [684, 454] width 1366 height 589
